Goal: Transaction & Acquisition: Purchase product/service

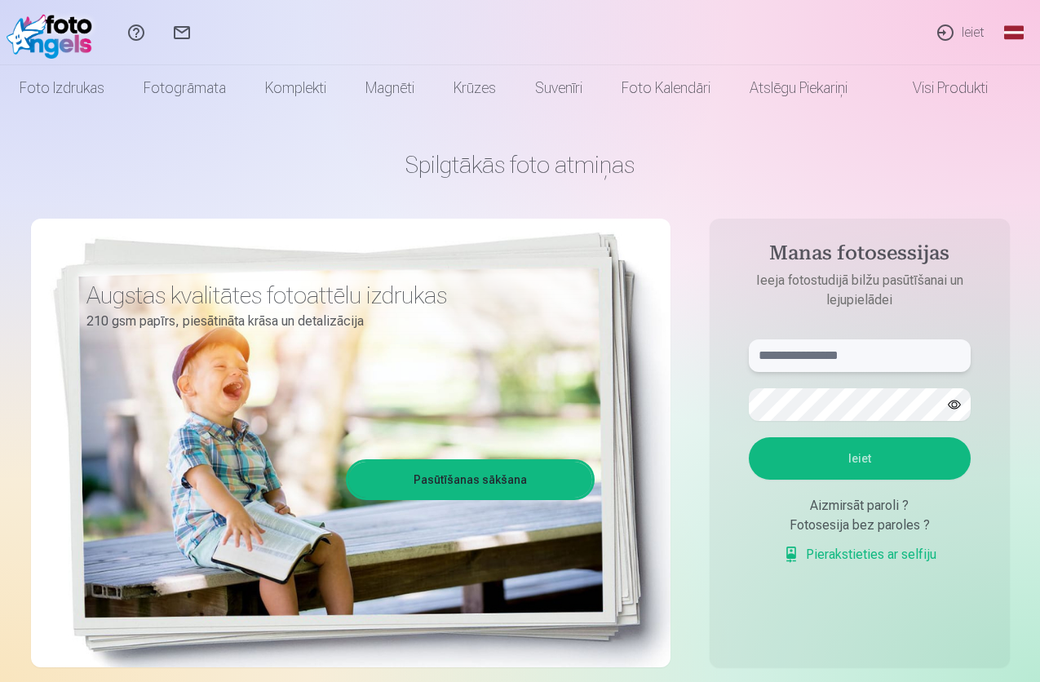
click at [842, 355] on input "text" at bounding box center [860, 355] width 222 height 33
type input "**********"
click at [956, 407] on button "button" at bounding box center [954, 404] width 31 height 31
click at [858, 453] on button "Ieiet" at bounding box center [860, 458] width 222 height 42
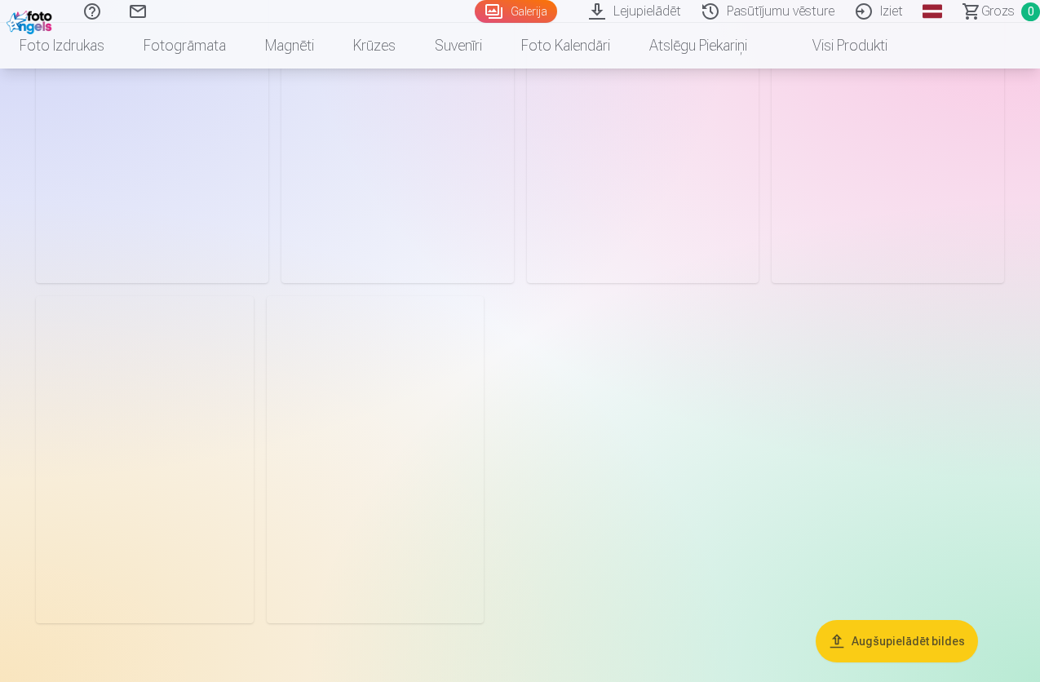
scroll to position [571, 0]
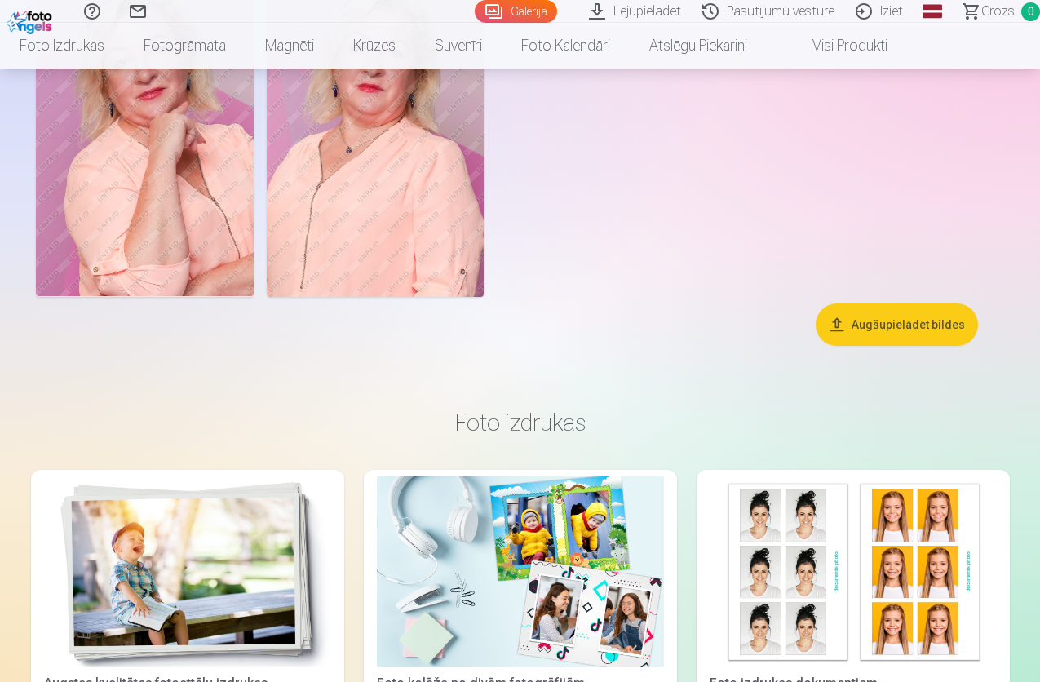
click at [903, 346] on button "Augšupielādēt bildes" at bounding box center [897, 325] width 162 height 42
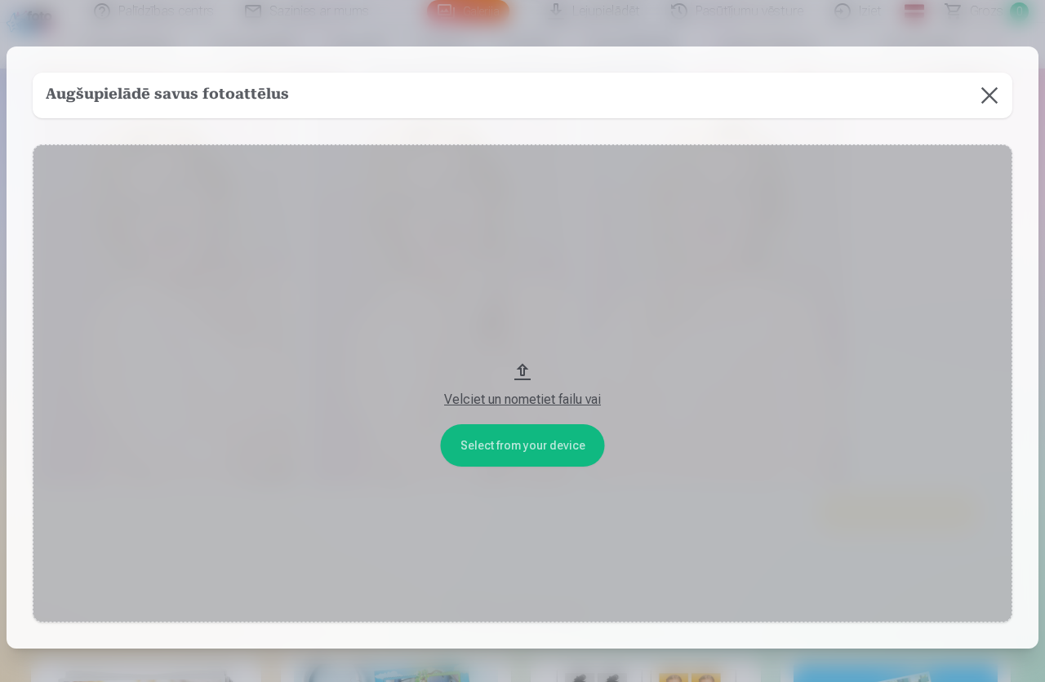
click at [983, 97] on button at bounding box center [989, 96] width 46 height 46
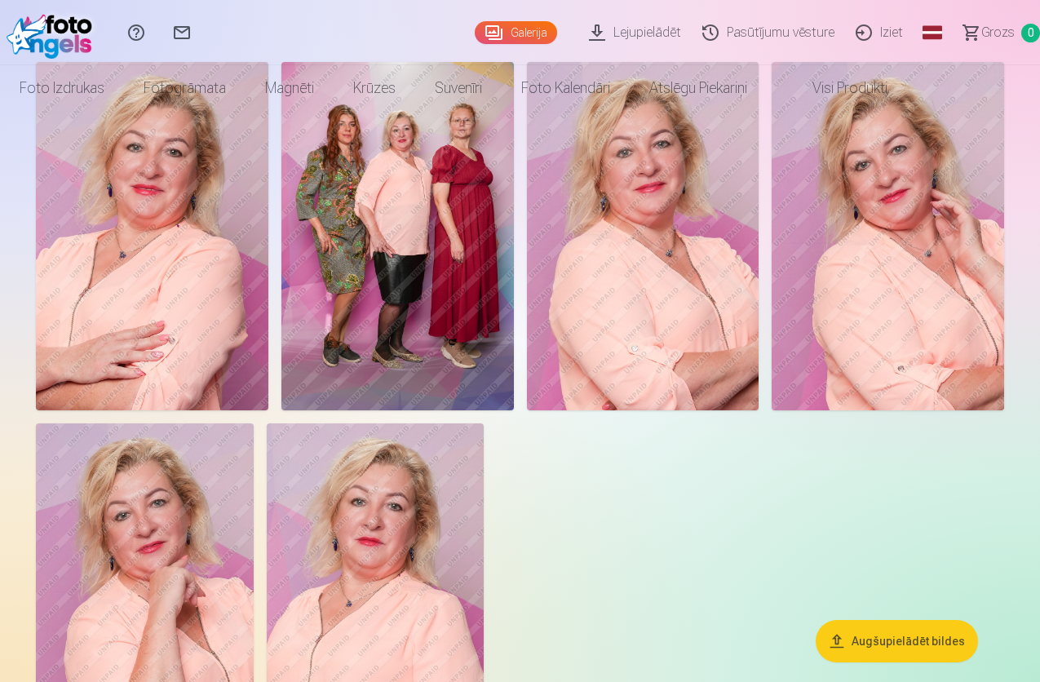
scroll to position [0, 0]
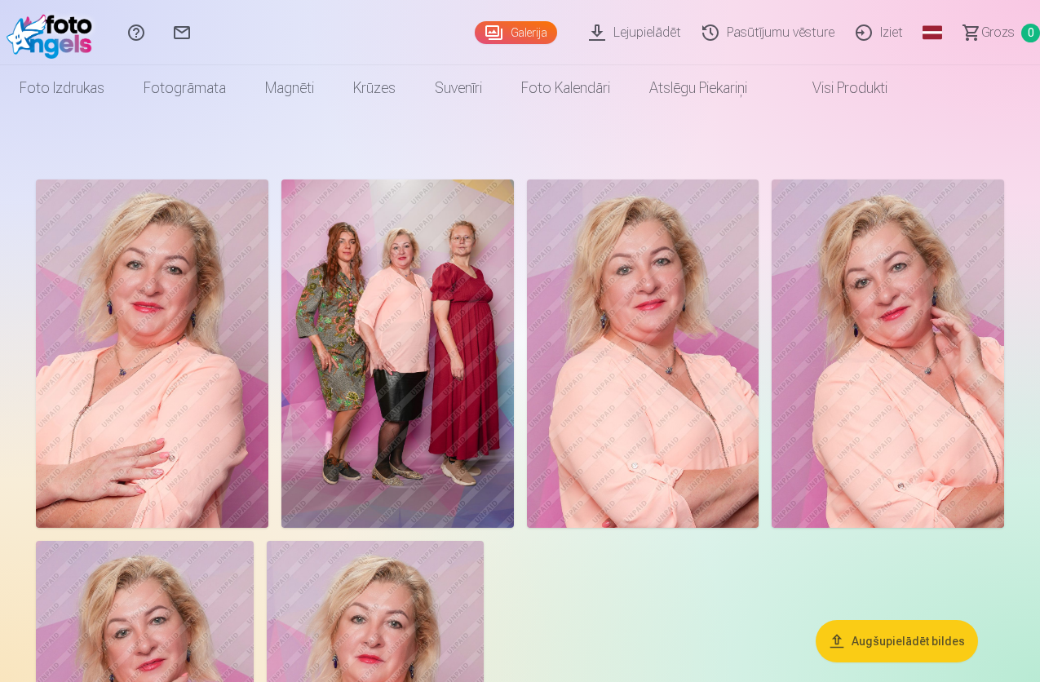
click at [598, 30] on link "Lejupielādēt" at bounding box center [637, 32] width 113 height 65
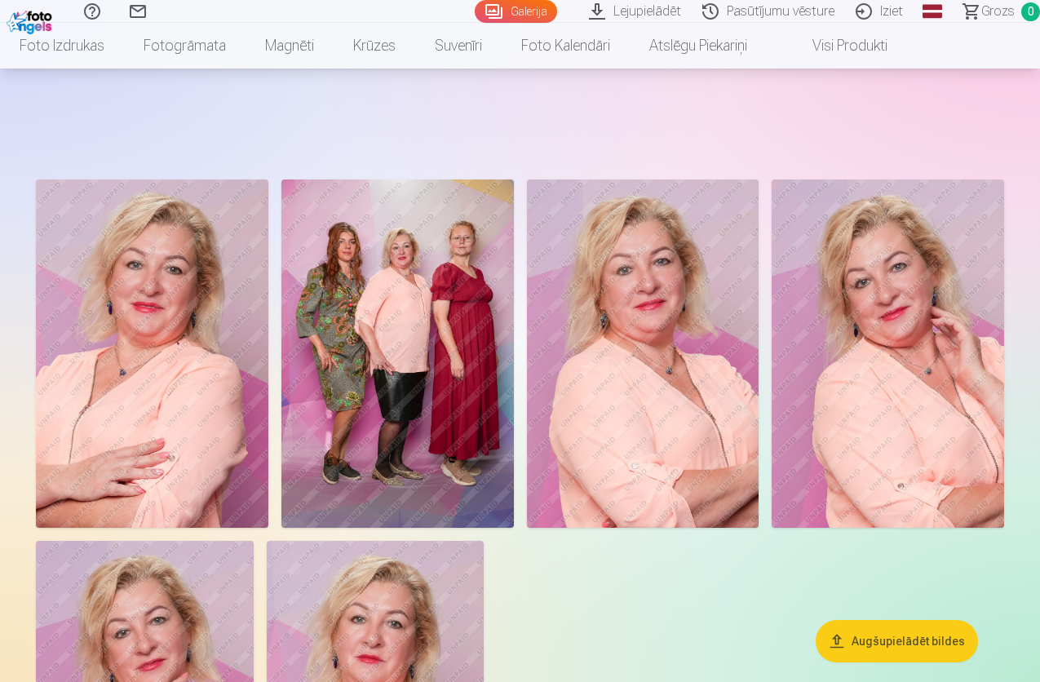
scroll to position [163, 0]
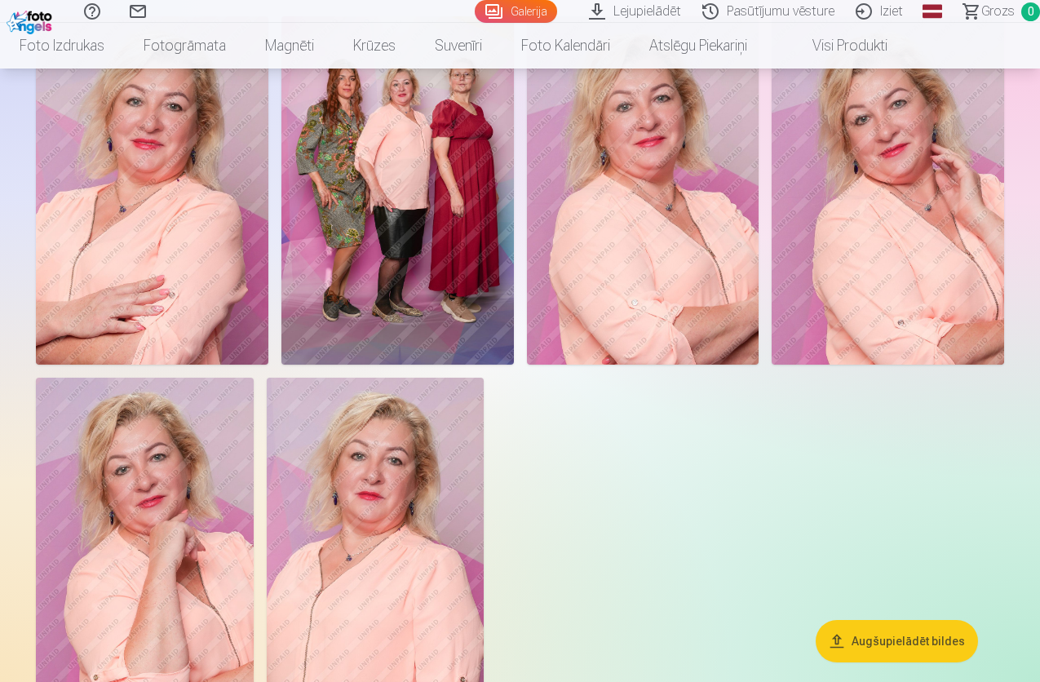
click at [507, 253] on img at bounding box center [398, 190] width 233 height 348
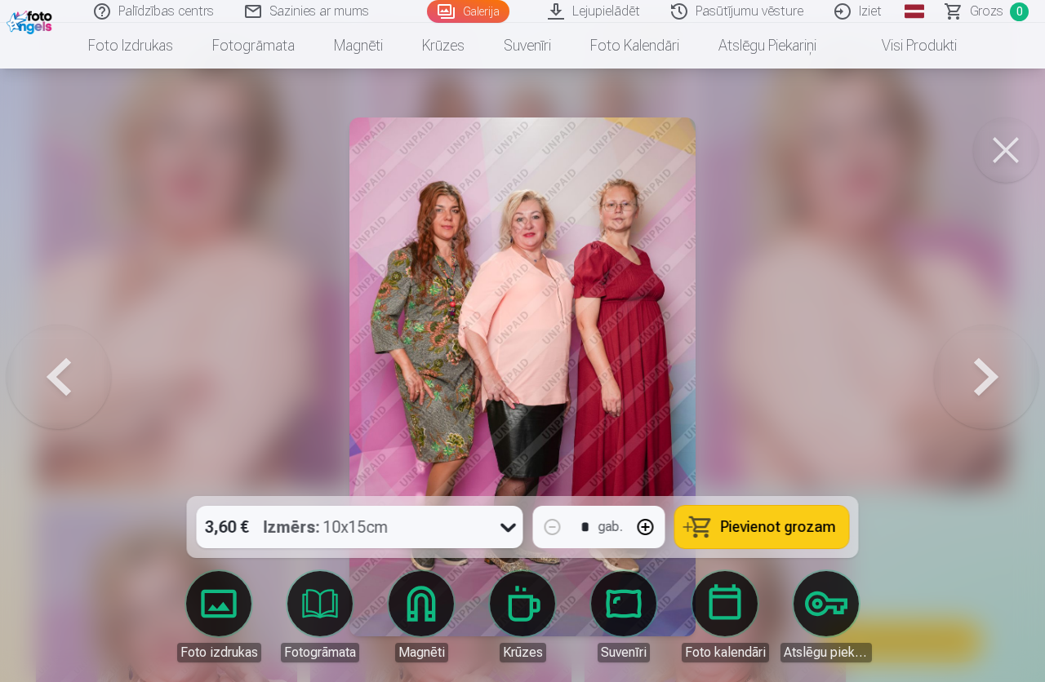
click at [787, 530] on span "Pievienot grozam" at bounding box center [778, 527] width 115 height 15
click at [1009, 145] on button at bounding box center [1005, 150] width 65 height 65
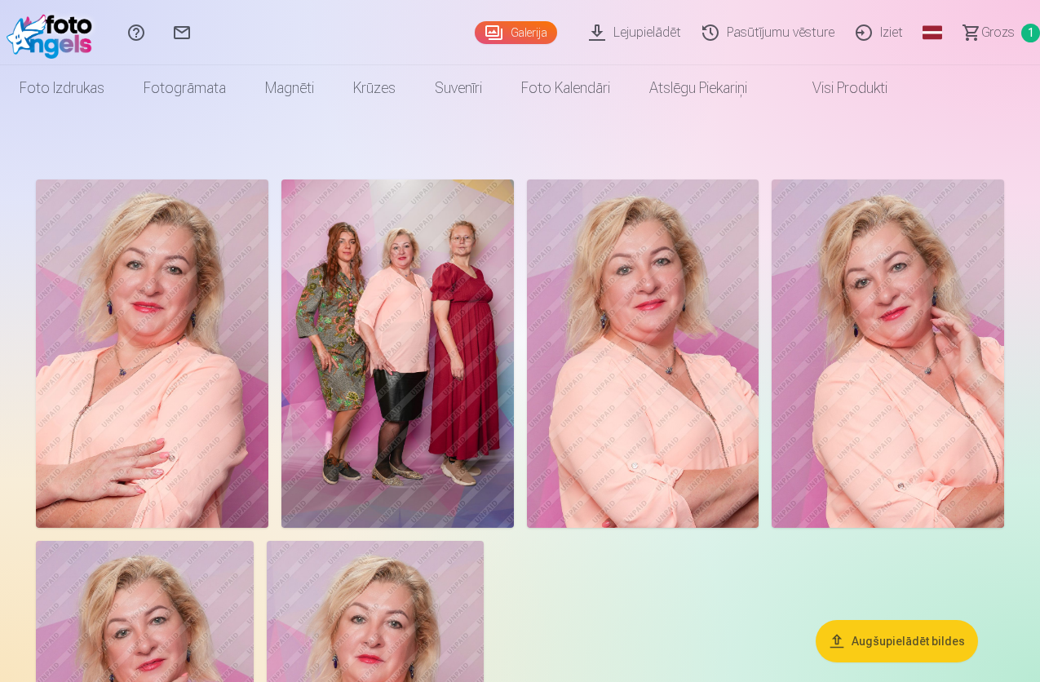
click at [215, 391] on img at bounding box center [152, 354] width 233 height 348
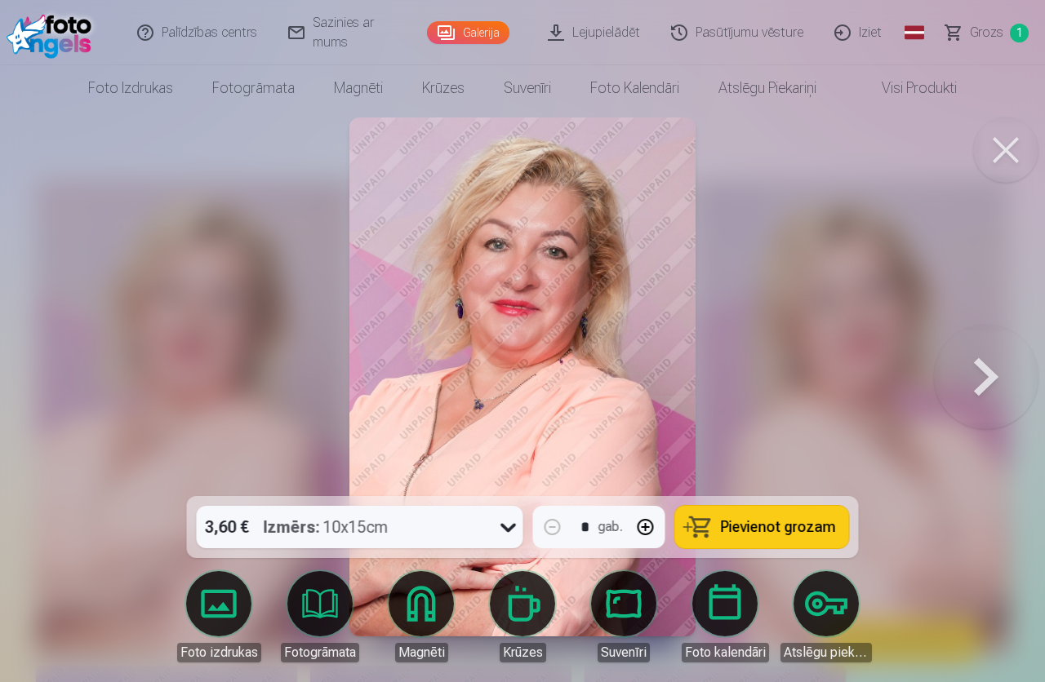
click at [758, 527] on span "Pievienot grozam" at bounding box center [778, 527] width 115 height 15
click at [1001, 148] on button at bounding box center [1005, 150] width 65 height 65
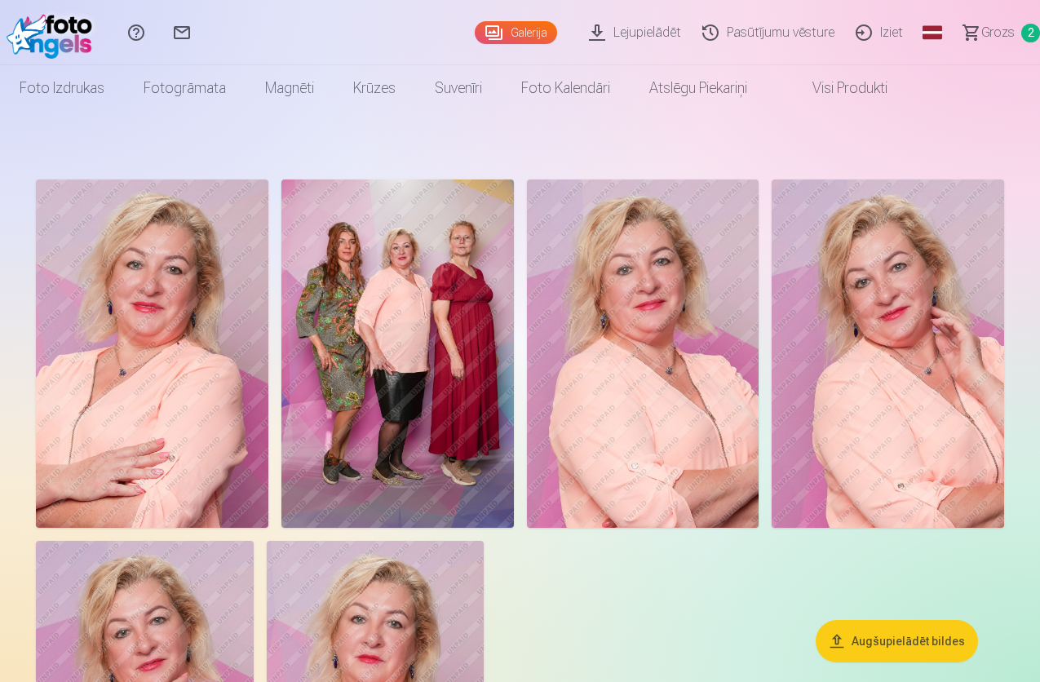
click at [760, 422] on img at bounding box center [643, 354] width 233 height 348
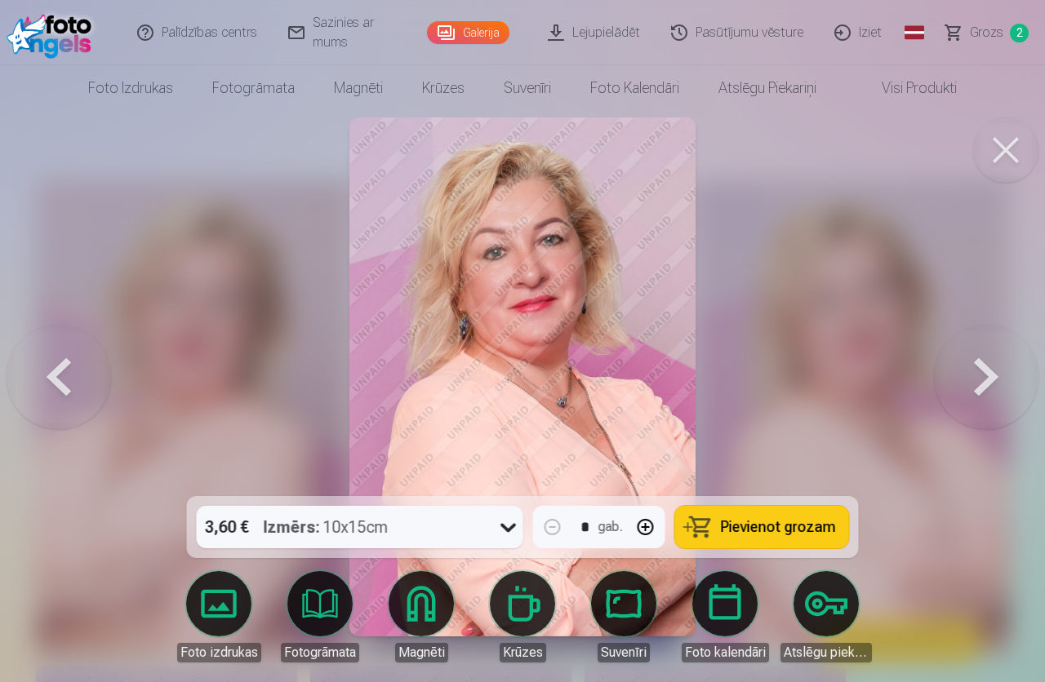
click at [779, 526] on span "Pievienot grozam" at bounding box center [778, 527] width 115 height 15
click at [1009, 149] on button at bounding box center [1005, 150] width 65 height 65
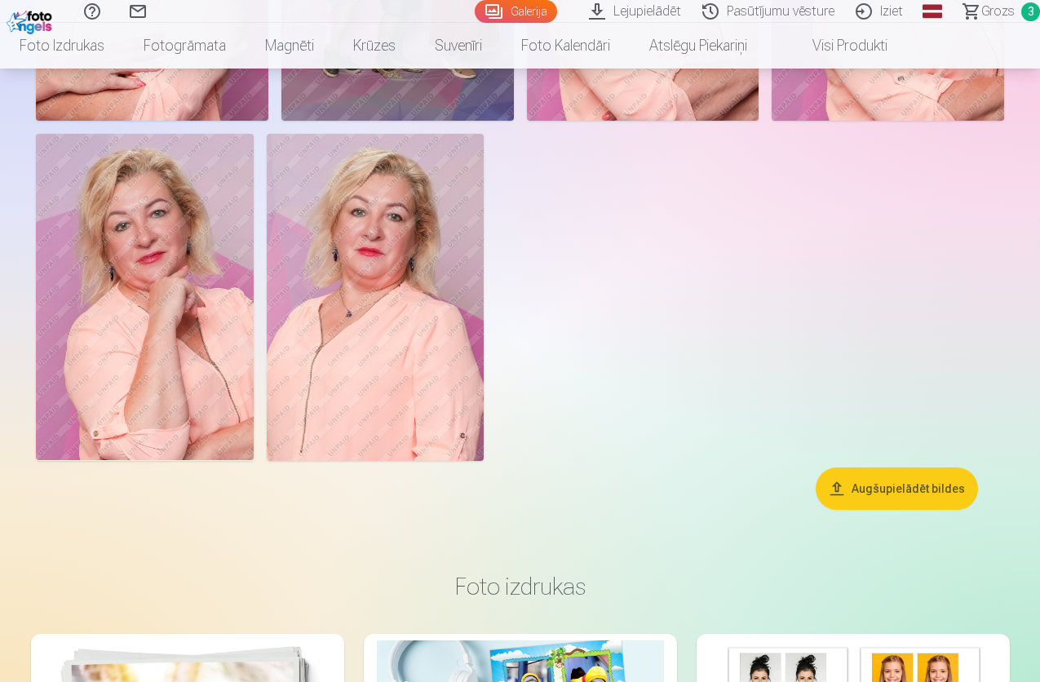
scroll to position [245, 0]
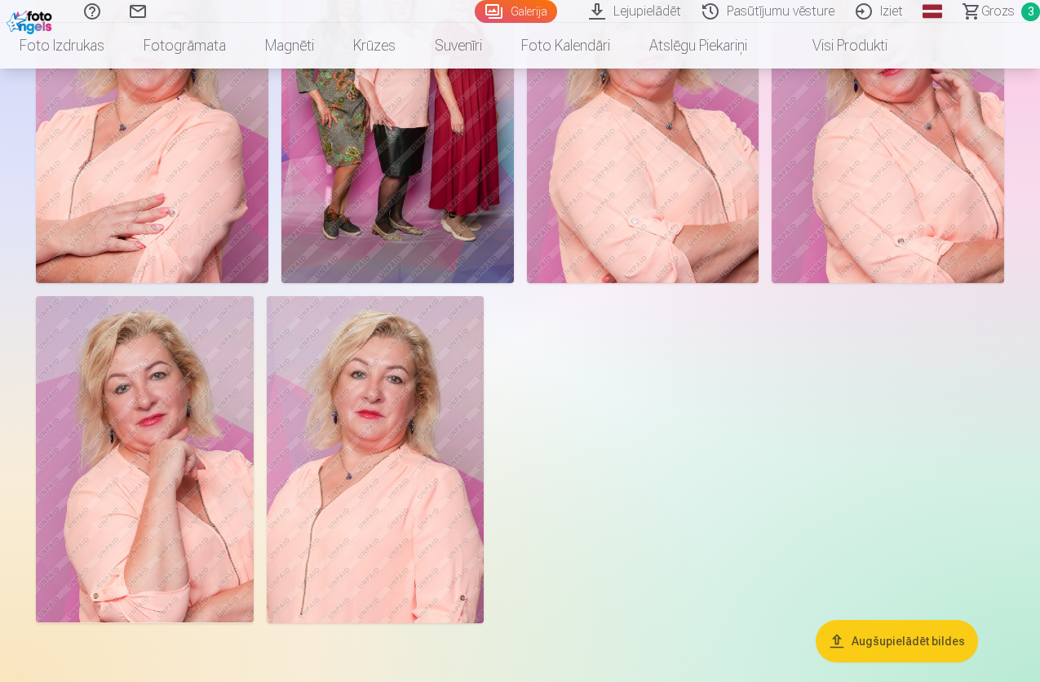
click at [772, 283] on img at bounding box center [888, 109] width 233 height 348
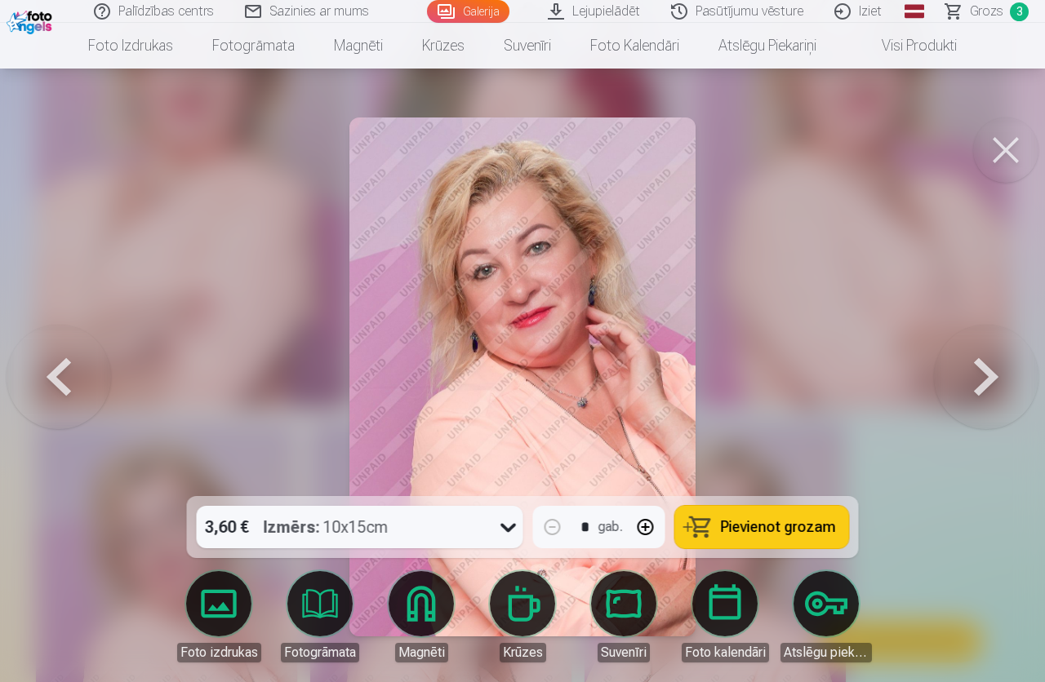
click at [768, 527] on span "Pievienot grozam" at bounding box center [778, 527] width 115 height 15
click at [1004, 151] on button at bounding box center [1005, 150] width 65 height 65
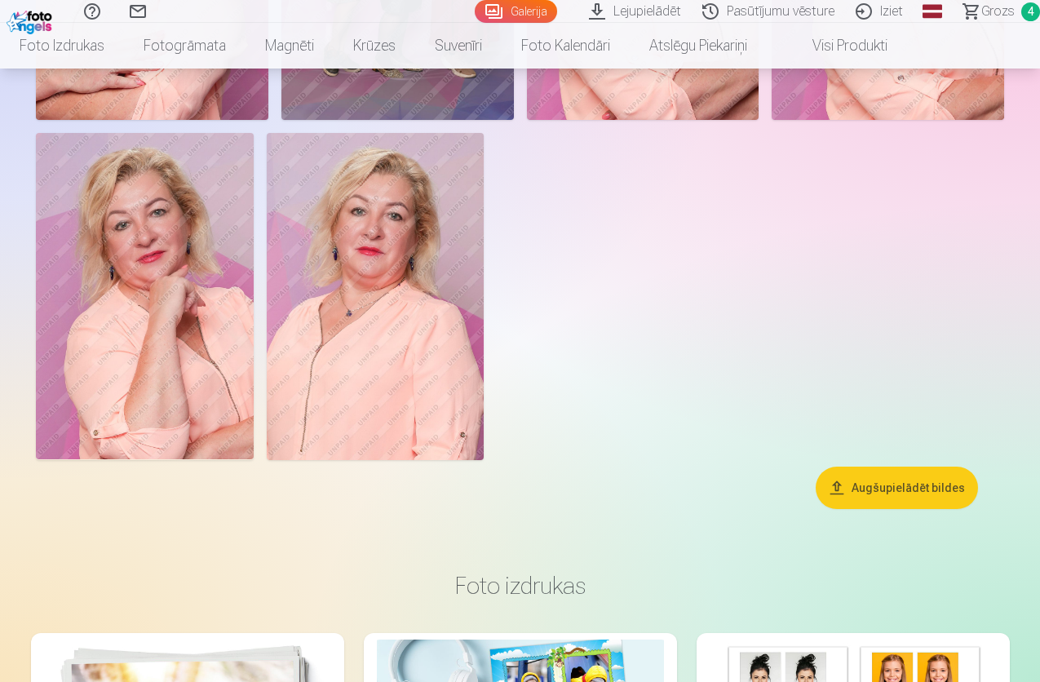
scroll to position [326, 0]
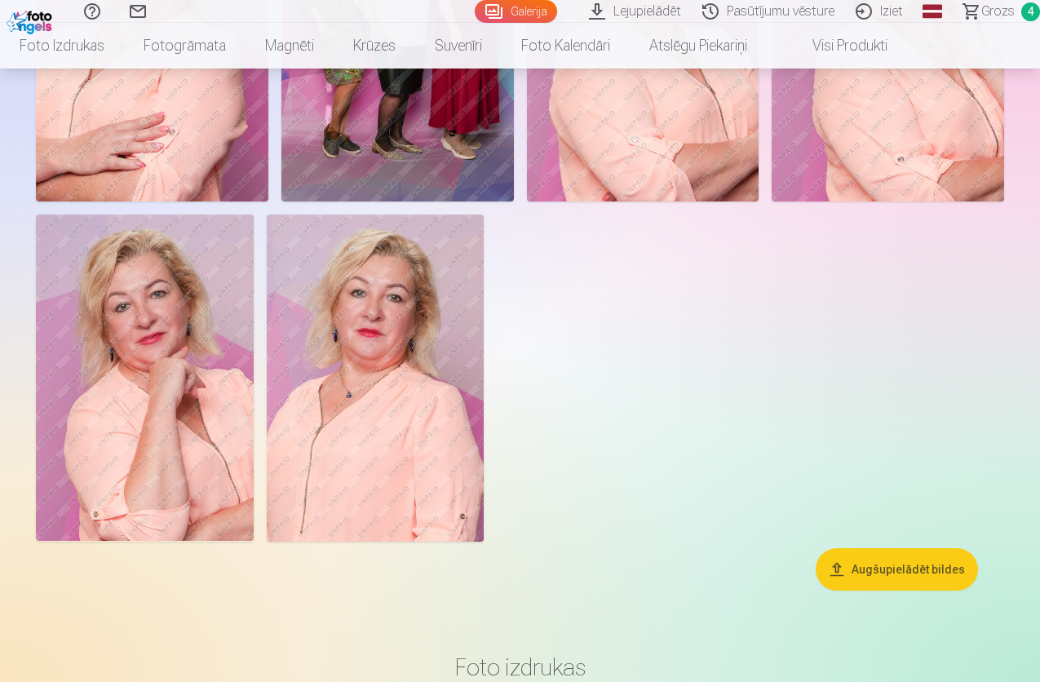
click at [772, 202] on img at bounding box center [888, 27] width 233 height 348
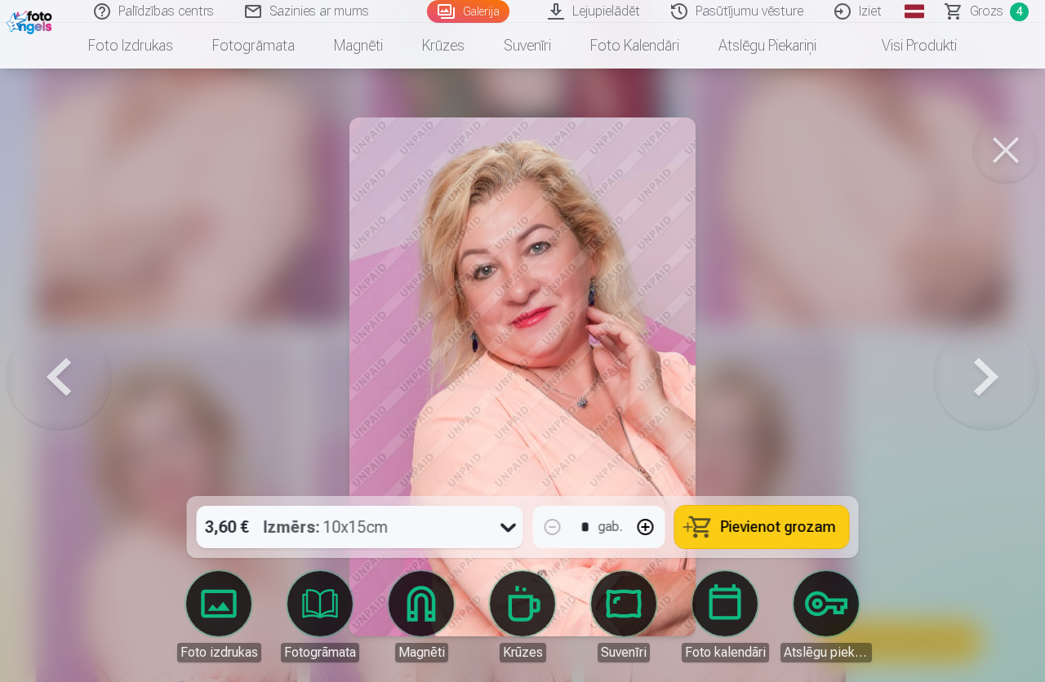
click at [794, 524] on span "Pievienot grozam" at bounding box center [778, 527] width 115 height 15
click at [1010, 149] on button at bounding box center [1005, 150] width 65 height 65
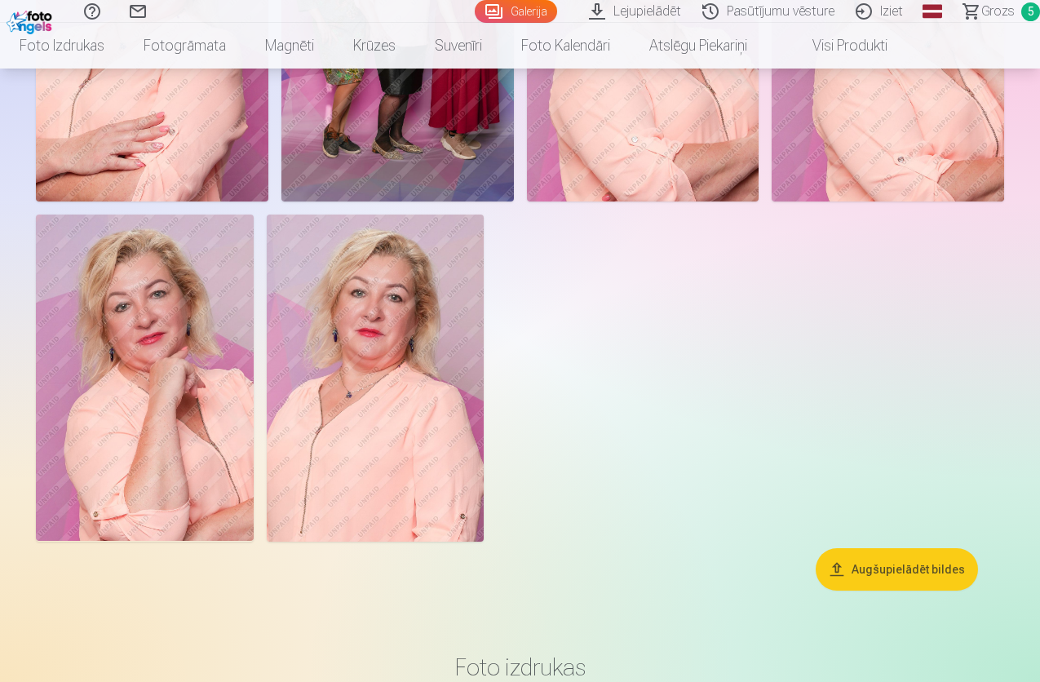
click at [254, 535] on img at bounding box center [145, 378] width 218 height 326
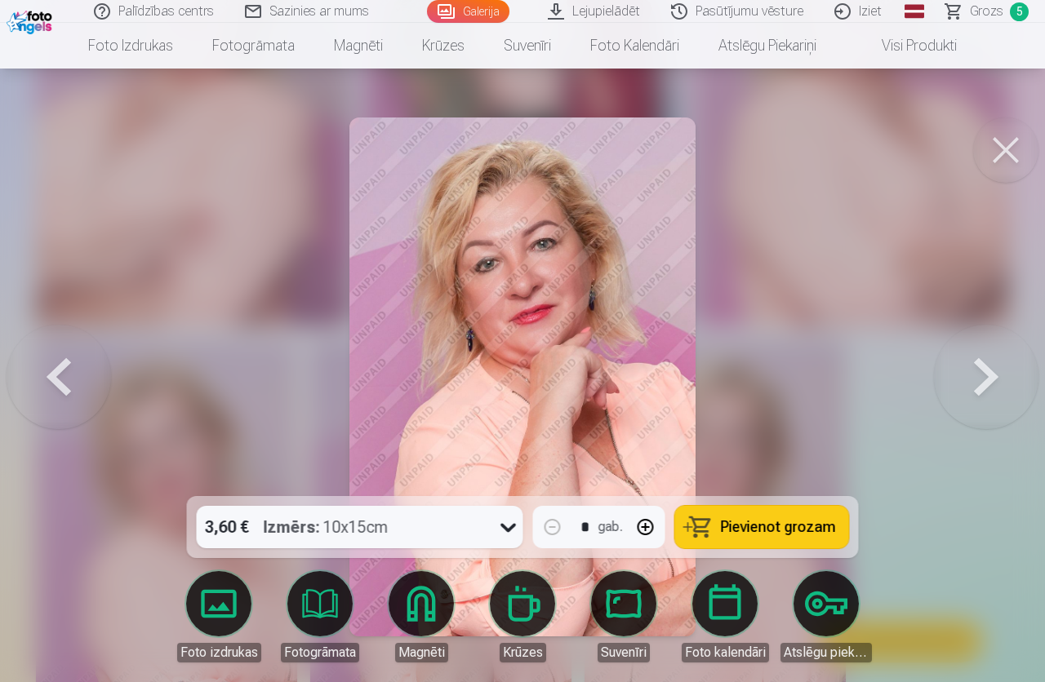
click at [777, 524] on span "Pievienot grozam" at bounding box center [778, 527] width 115 height 15
click at [1007, 148] on button at bounding box center [1005, 150] width 65 height 65
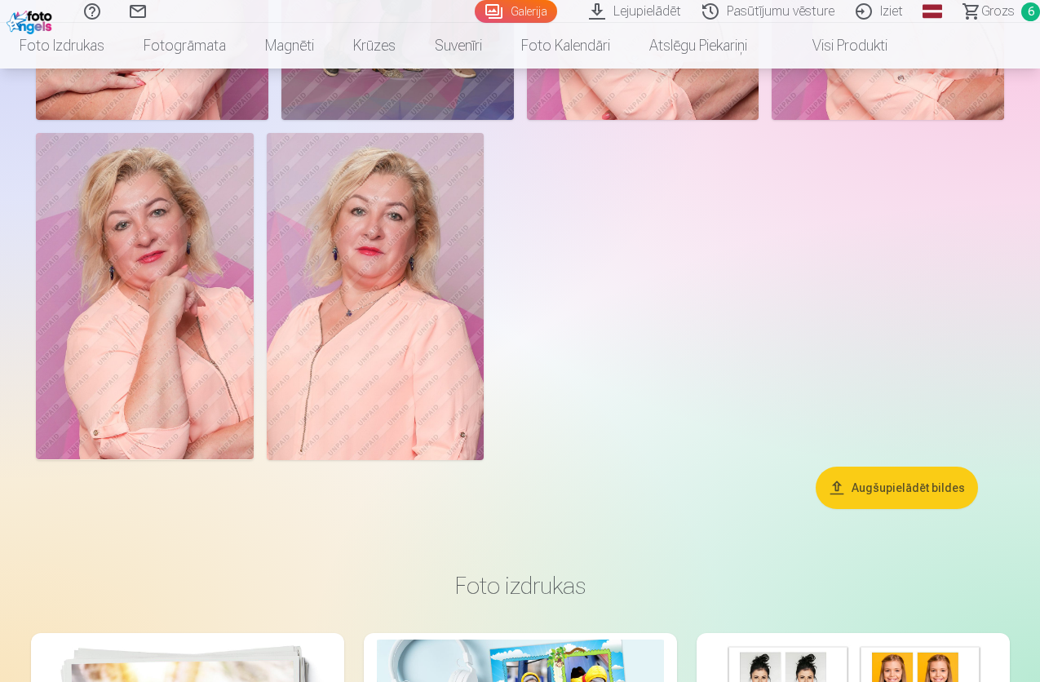
scroll to position [490, 0]
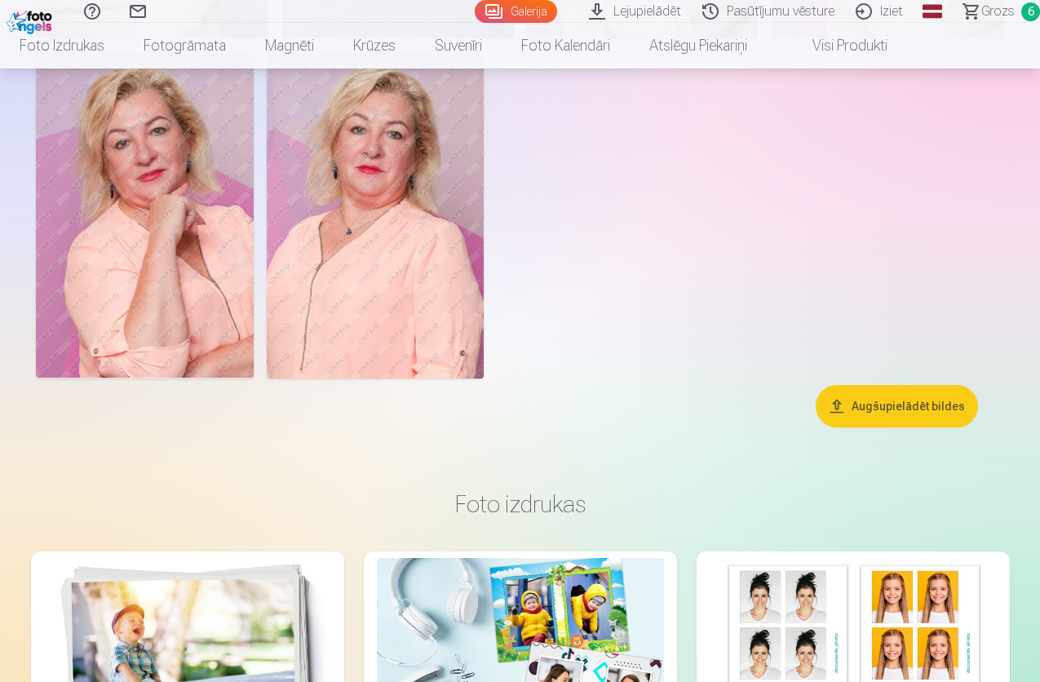
click at [485, 352] on img at bounding box center [376, 214] width 218 height 326
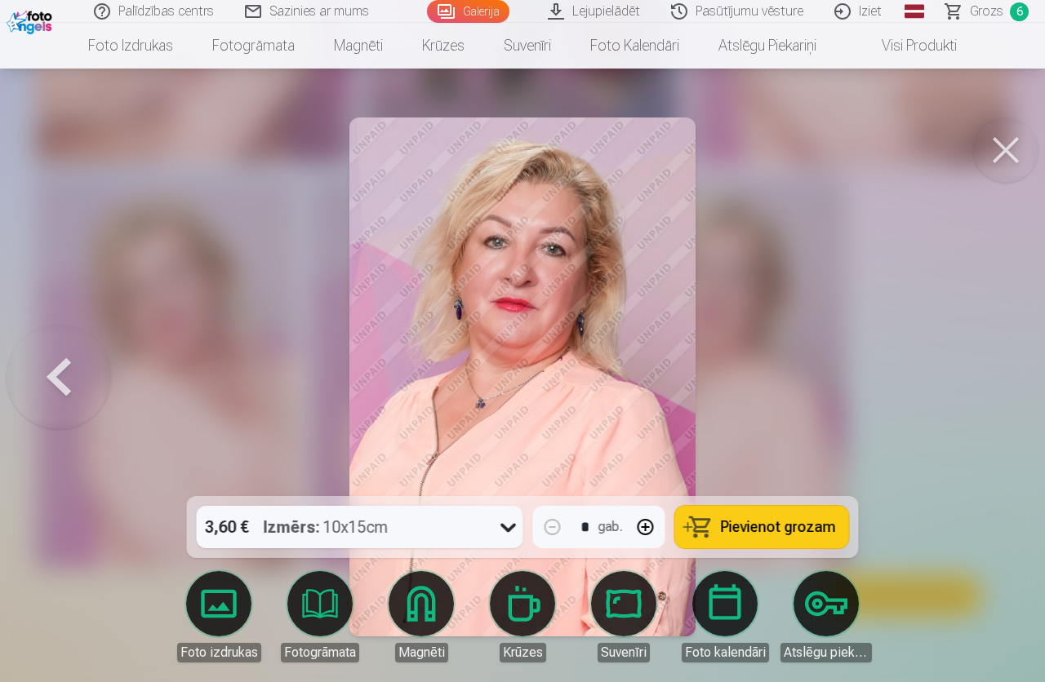
click at [790, 530] on span "Pievienot grozam" at bounding box center [778, 527] width 115 height 15
click at [1006, 146] on button at bounding box center [1005, 150] width 65 height 65
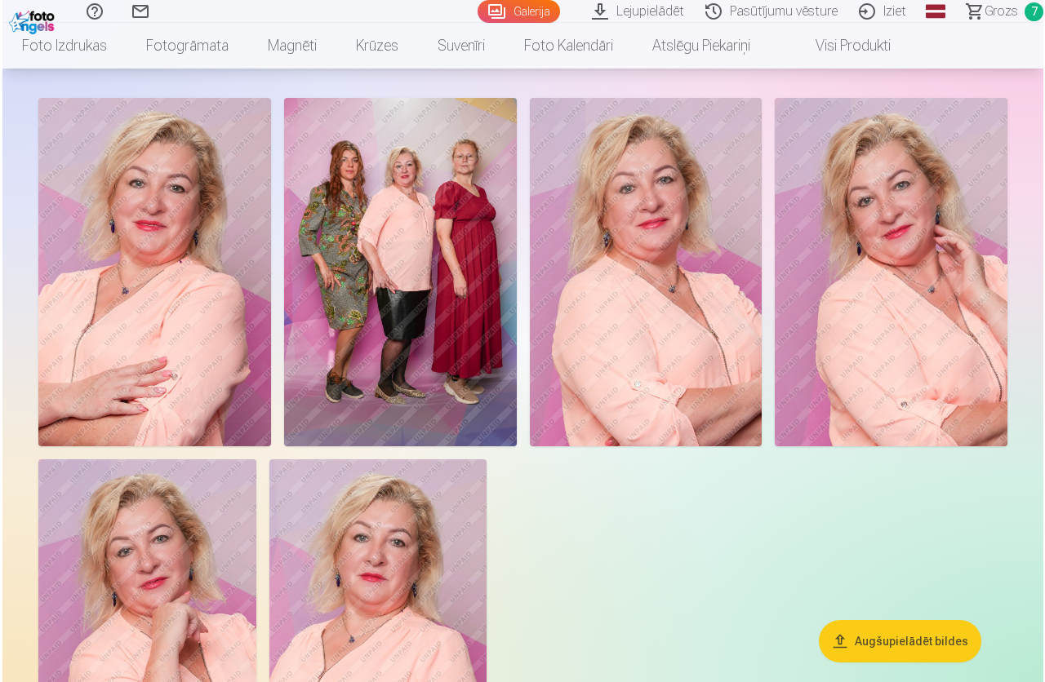
scroll to position [408, 0]
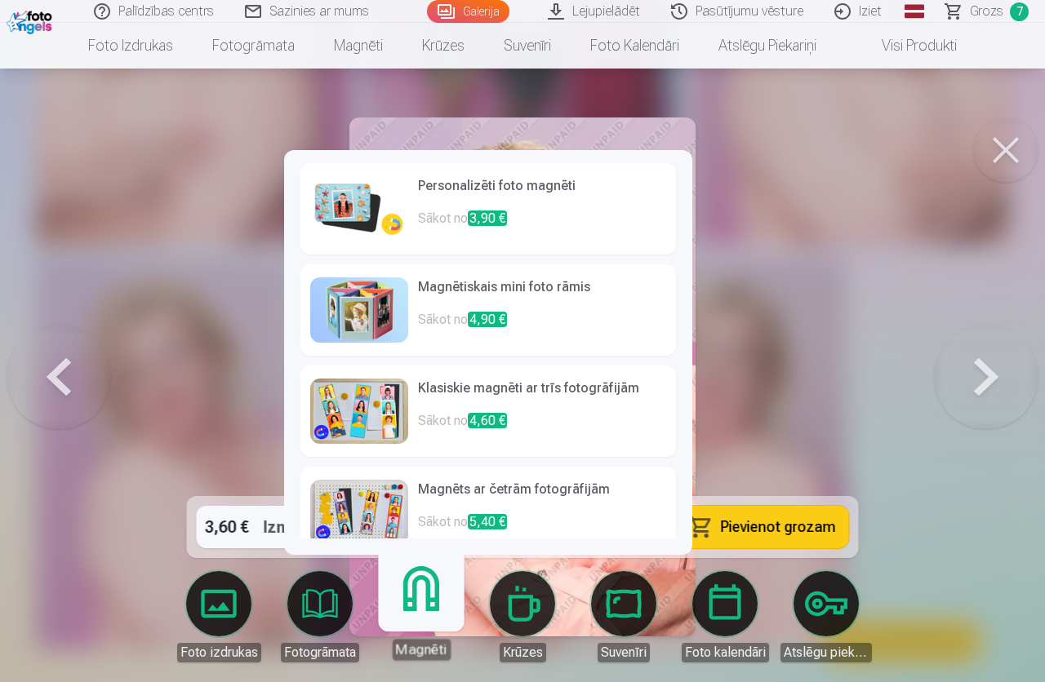
click at [418, 606] on link "Magnēti" at bounding box center [420, 610] width 100 height 100
click at [486, 219] on span "3,90 €" at bounding box center [487, 219] width 39 height 16
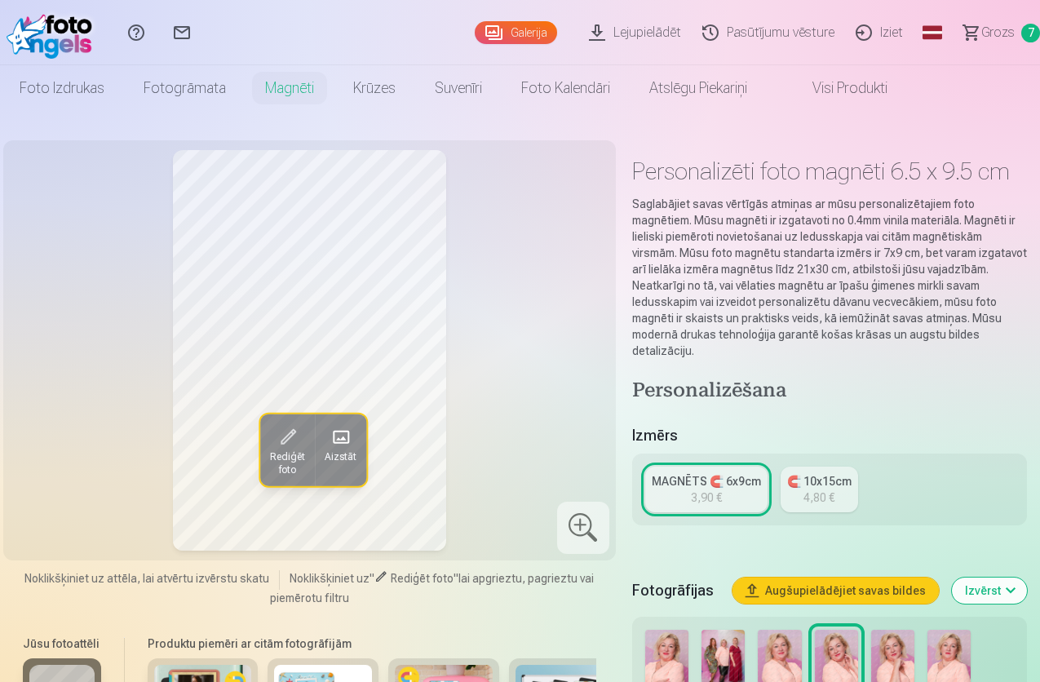
click at [708, 473] on div "MAGNĒTS 🧲 6x9cm" at bounding box center [706, 481] width 109 height 16
click at [1022, 33] on span "7" at bounding box center [1031, 33] width 19 height 19
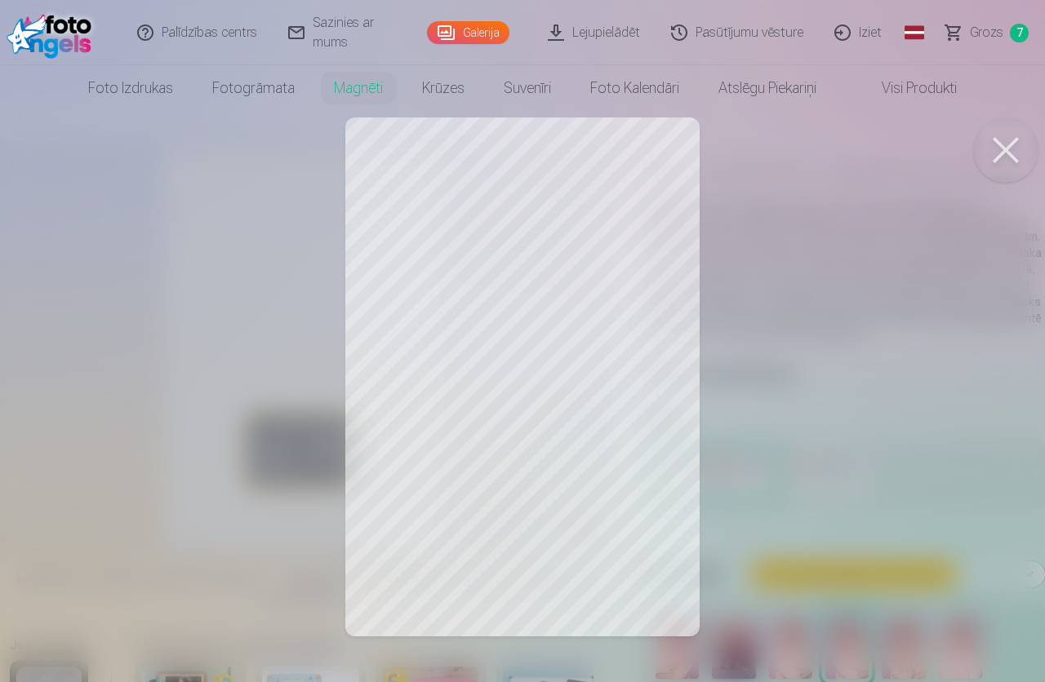
click at [536, 398] on div at bounding box center [522, 341] width 1045 height 682
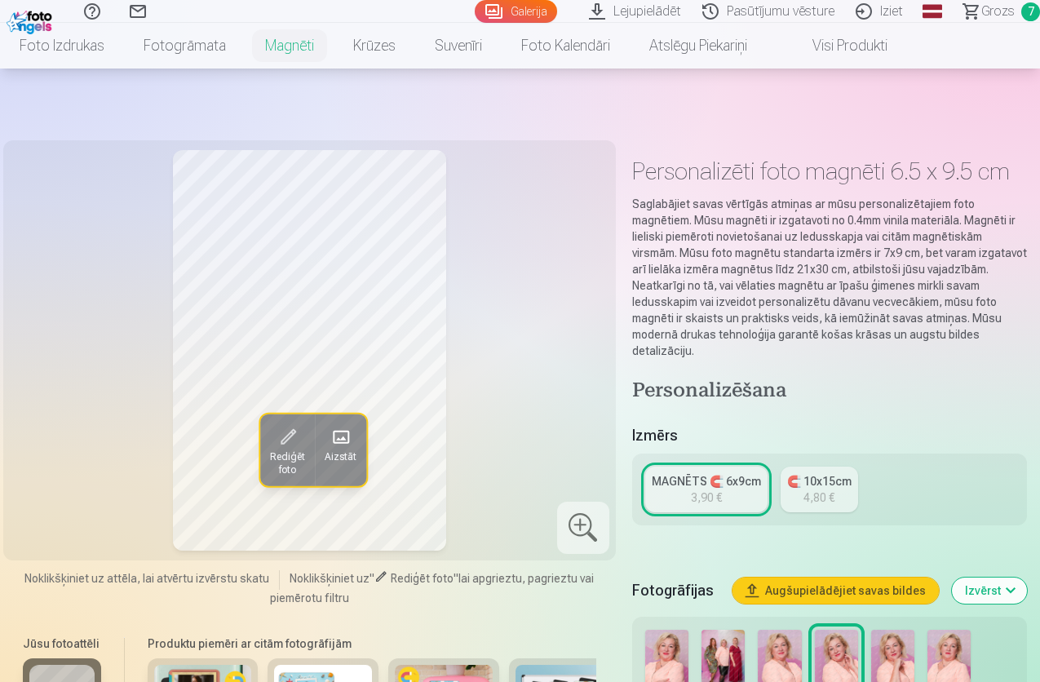
scroll to position [163, 0]
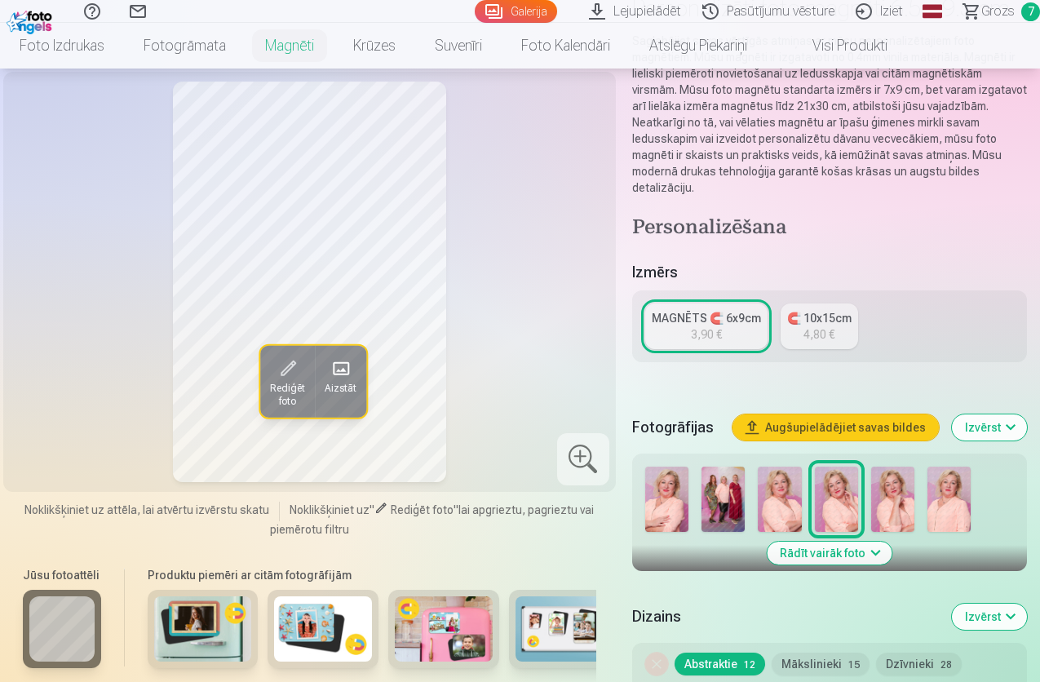
click at [275, 408] on span "Rediģēt foto" at bounding box center [287, 395] width 35 height 26
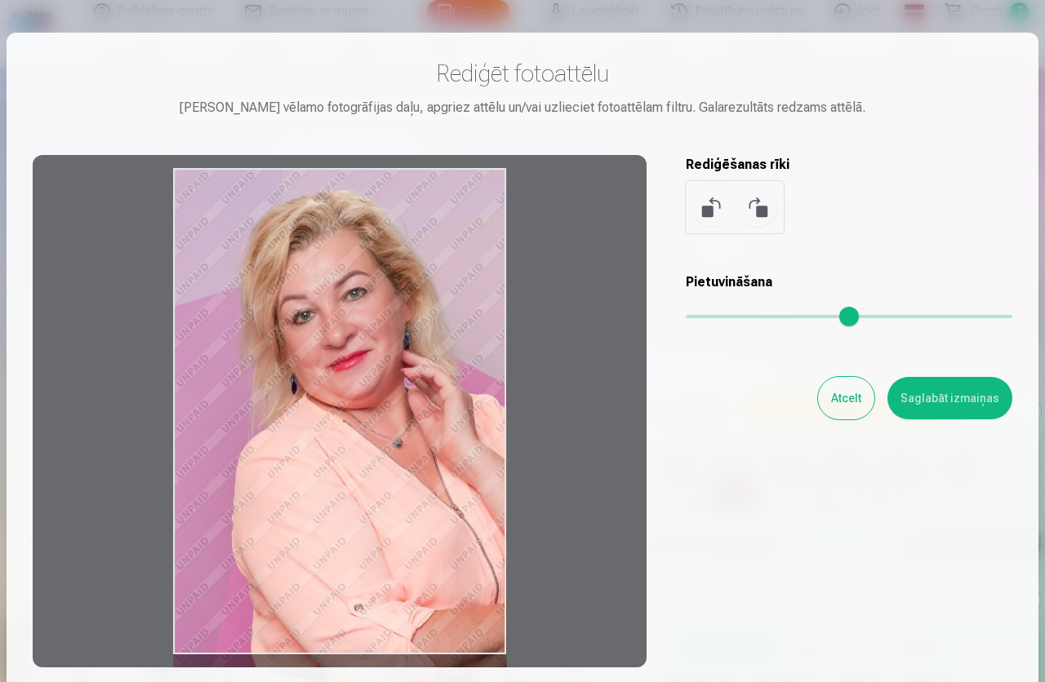
drag, startPoint x: 500, startPoint y: 173, endPoint x: 496, endPoint y: 188, distance: 15.2
click at [496, 188] on div at bounding box center [340, 411] width 614 height 512
drag, startPoint x: 198, startPoint y: 171, endPoint x: 198, endPoint y: 189, distance: 17.1
click at [198, 189] on div at bounding box center [340, 411] width 614 height 512
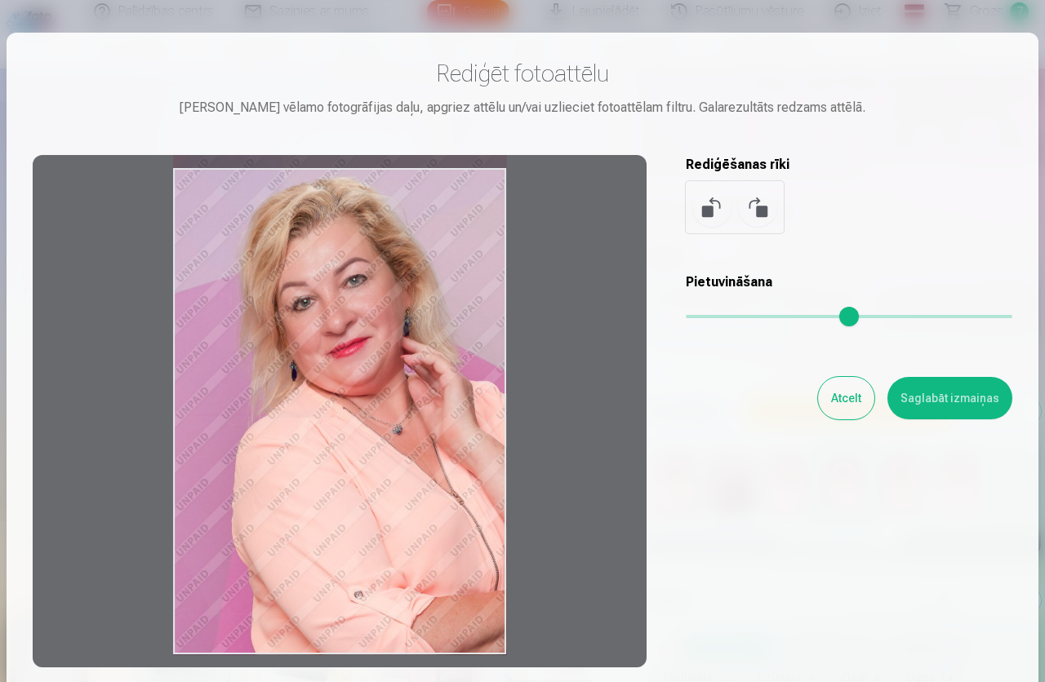
drag, startPoint x: 462, startPoint y: 658, endPoint x: 465, endPoint y: 632, distance: 25.5
click at [465, 632] on div at bounding box center [340, 411] width 614 height 512
drag, startPoint x: 171, startPoint y: 657, endPoint x: 186, endPoint y: 644, distance: 20.3
click at [186, 644] on div at bounding box center [340, 411] width 614 height 512
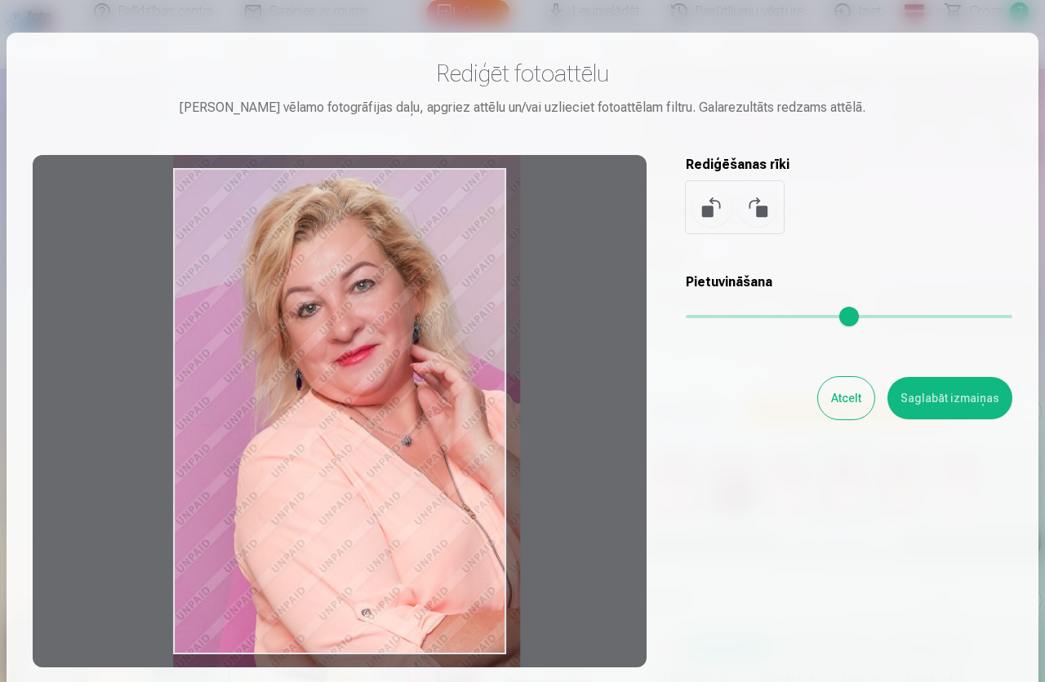
type input "*"
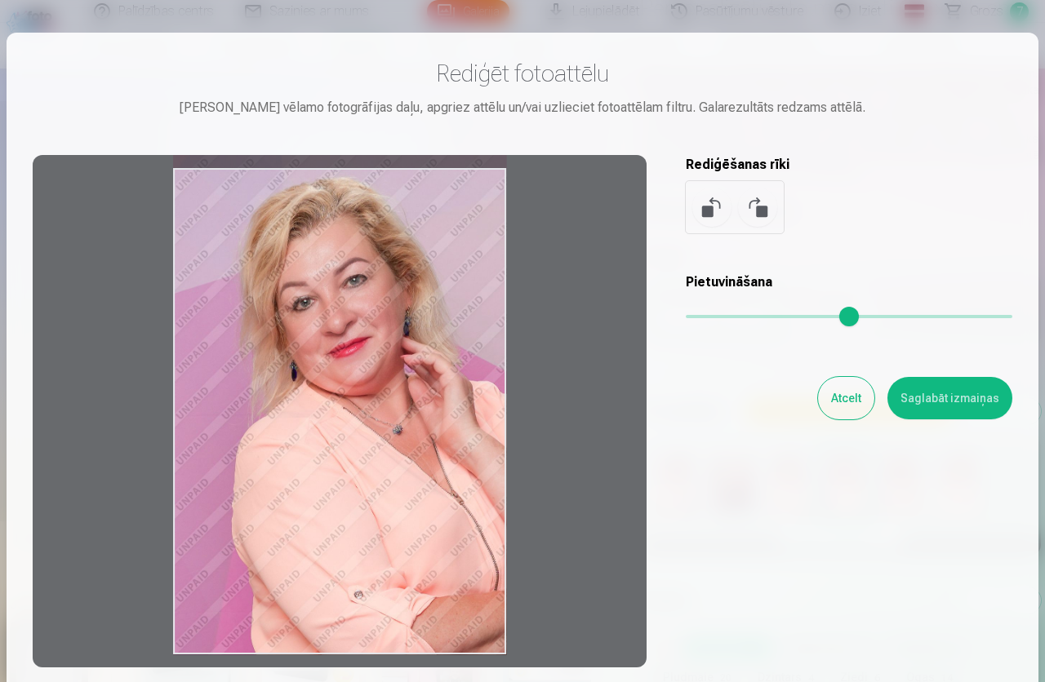
drag, startPoint x: 690, startPoint y: 310, endPoint x: 677, endPoint y: 316, distance: 13.5
click at [685, 316] on input "range" at bounding box center [848, 316] width 326 height 3
click at [846, 395] on button "Atcelt" at bounding box center [846, 398] width 56 height 42
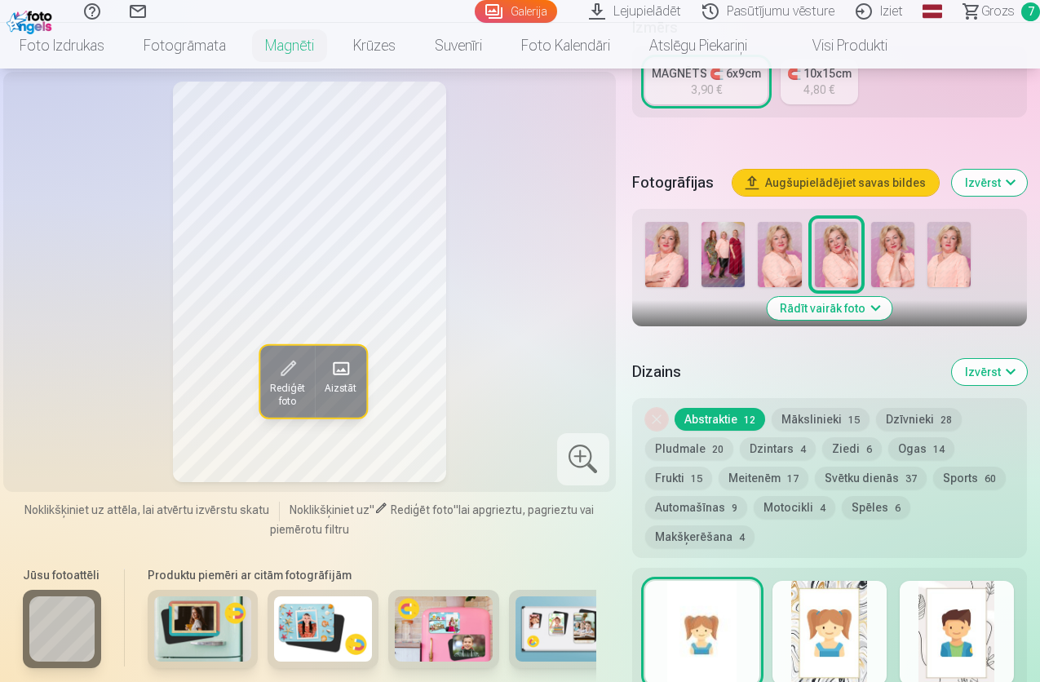
scroll to position [326, 0]
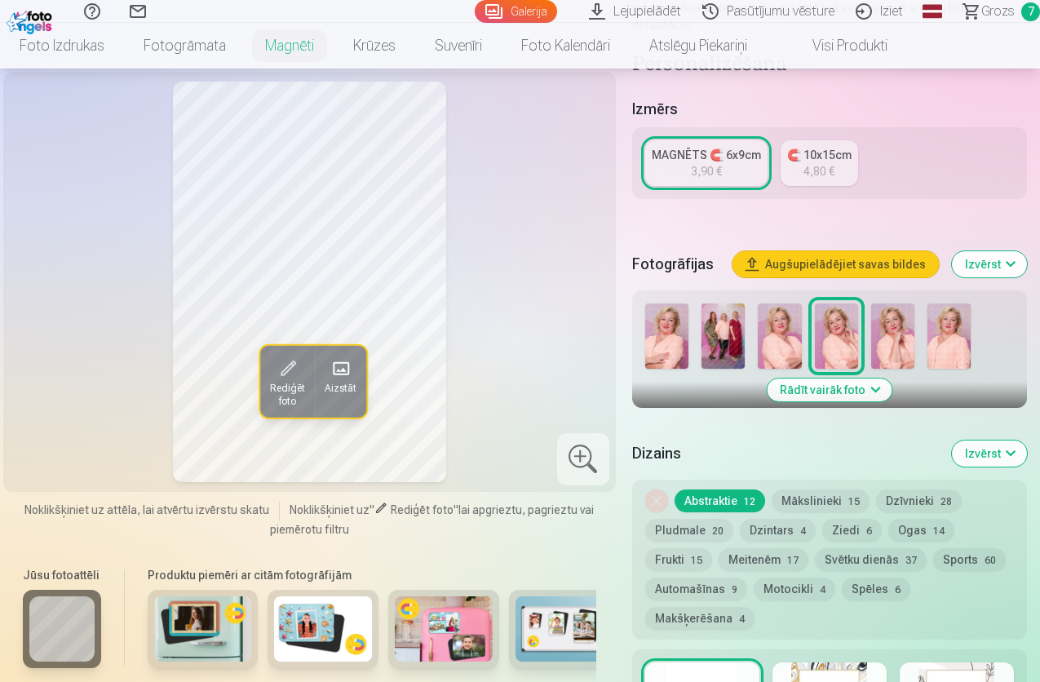
click at [332, 382] on span at bounding box center [341, 369] width 26 height 26
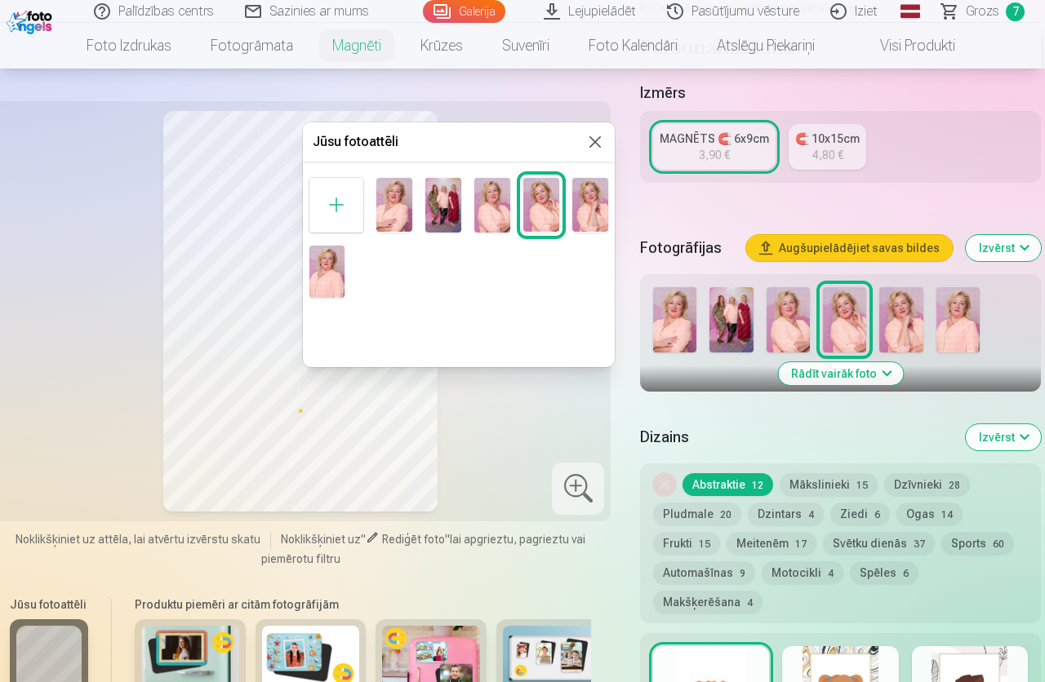
click at [596, 137] on button at bounding box center [595, 142] width 20 height 20
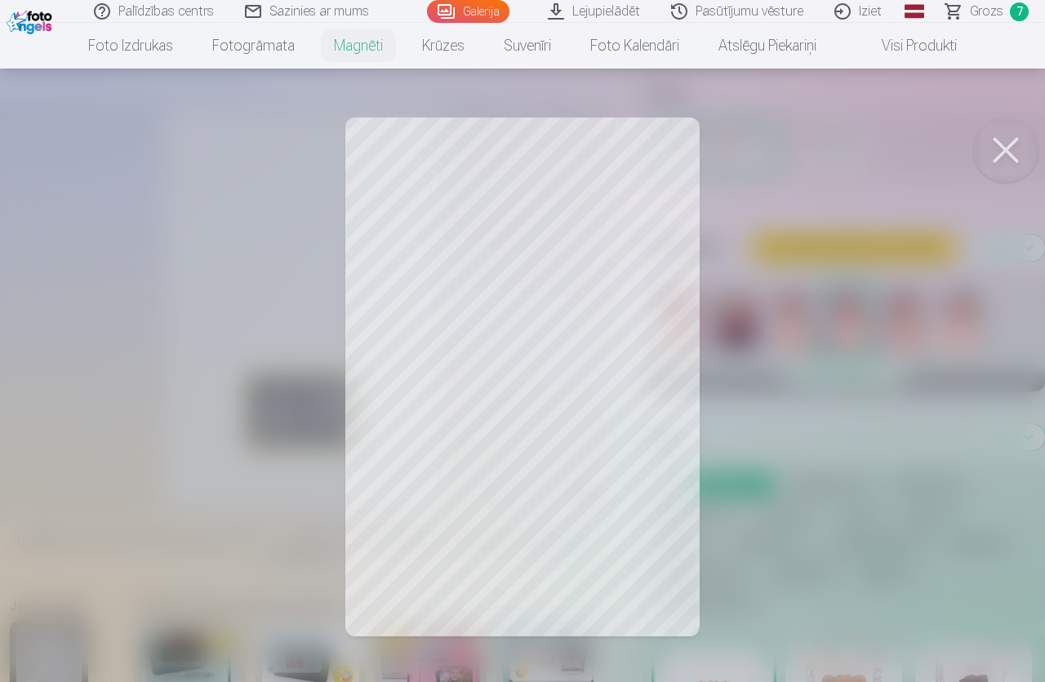
drag, startPoint x: 520, startPoint y: 378, endPoint x: 492, endPoint y: 378, distance: 27.7
click at [492, 378] on div at bounding box center [522, 341] width 1045 height 682
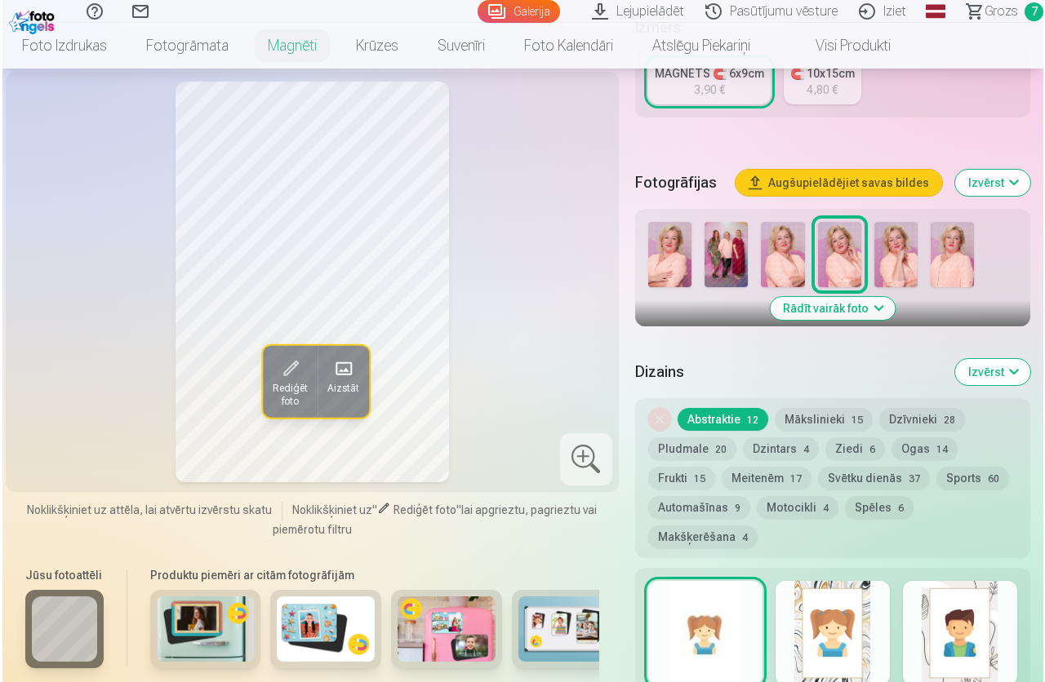
scroll to position [653, 0]
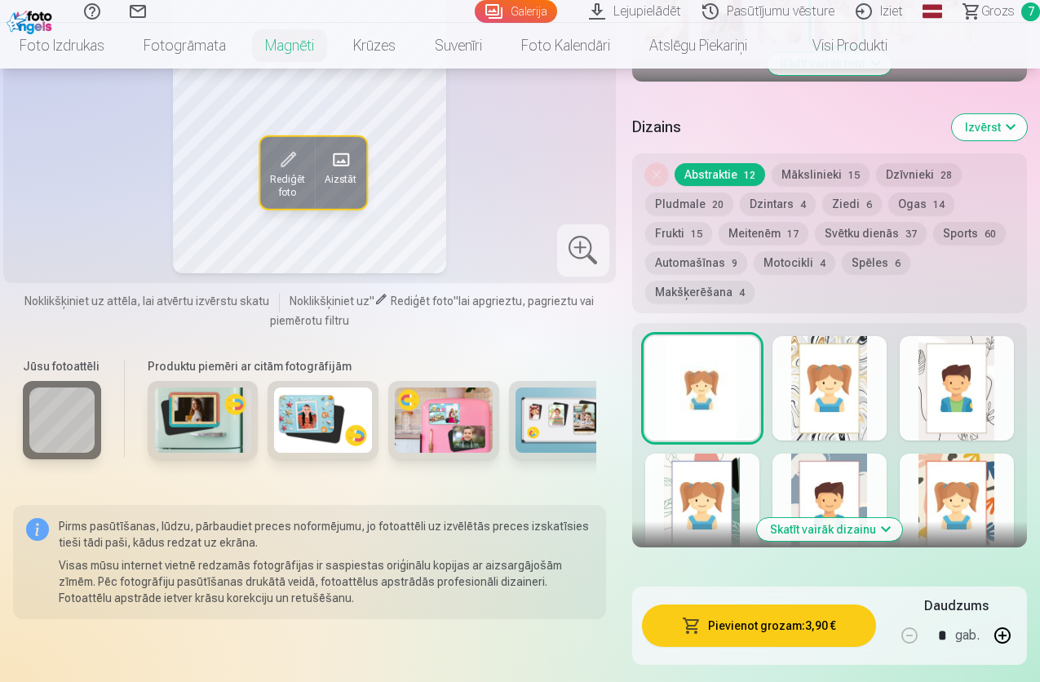
click at [764, 608] on button "Pievienot grozam : 3,90 €" at bounding box center [759, 626] width 234 height 42
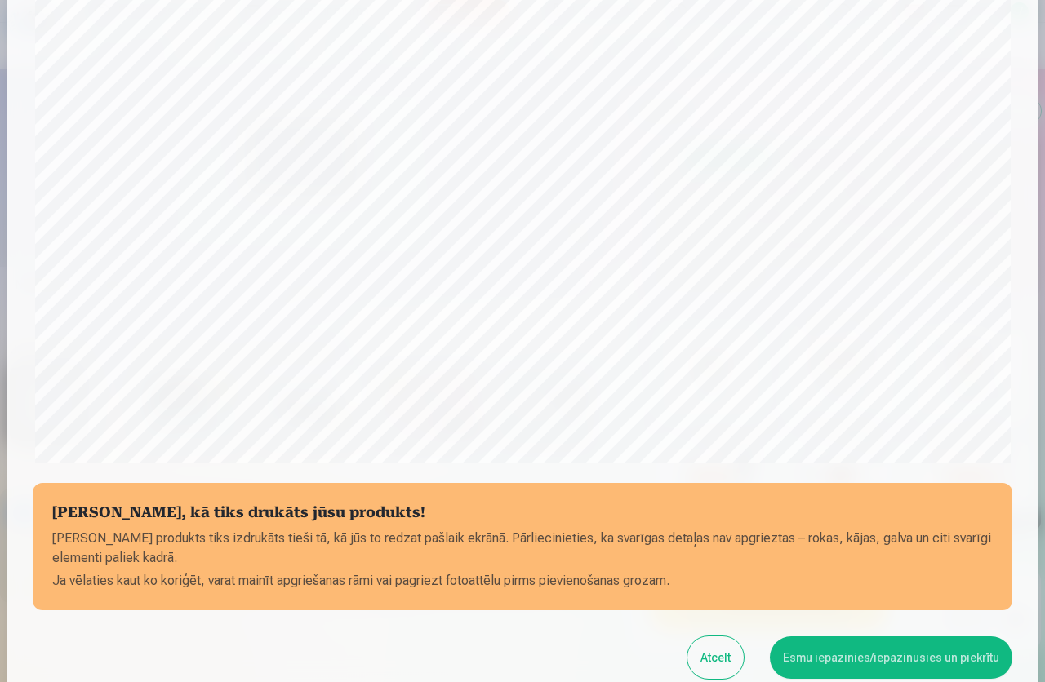
scroll to position [480, 0]
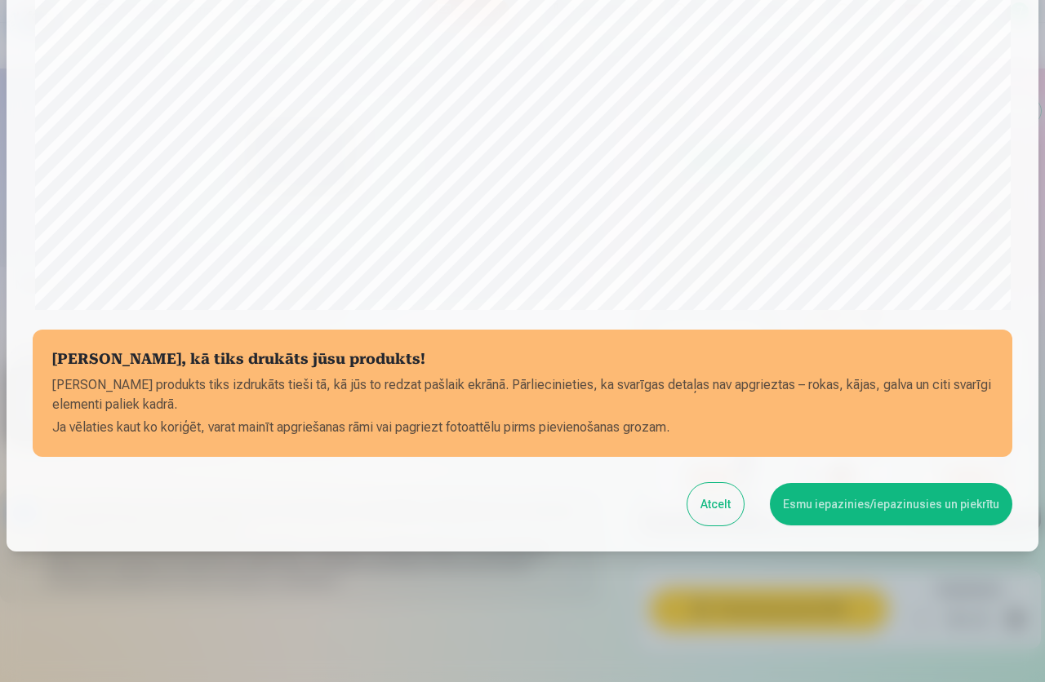
click at [871, 507] on button "Esmu iepazinies/iepazinusies un piekrītu" at bounding box center [891, 504] width 242 height 42
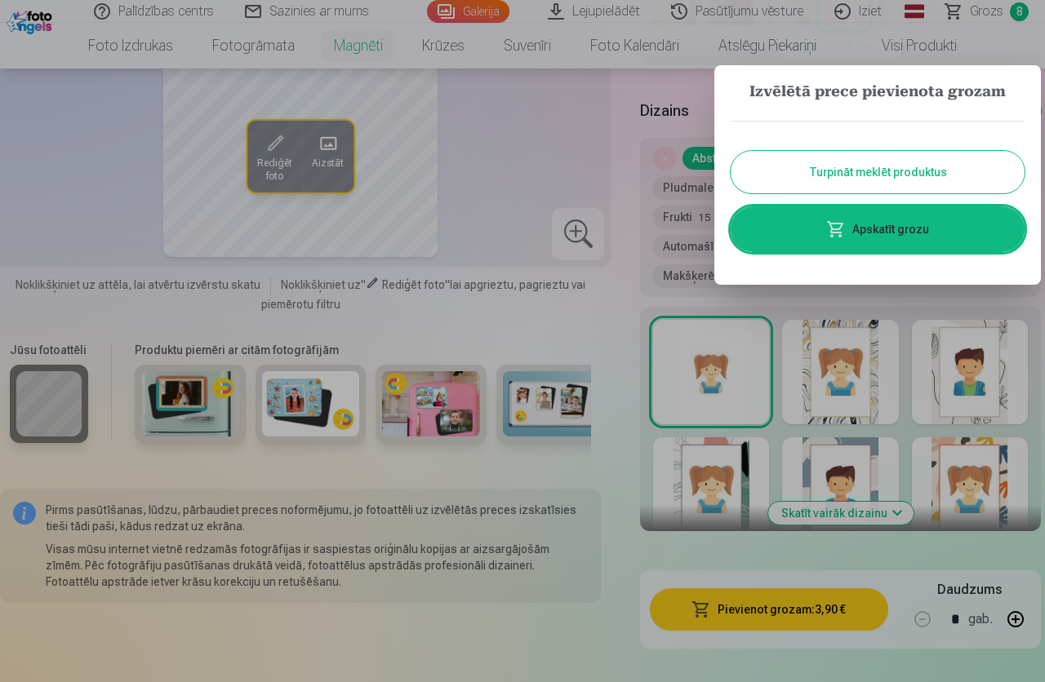
click at [887, 227] on link "Apskatīt grozu" at bounding box center [877, 229] width 294 height 46
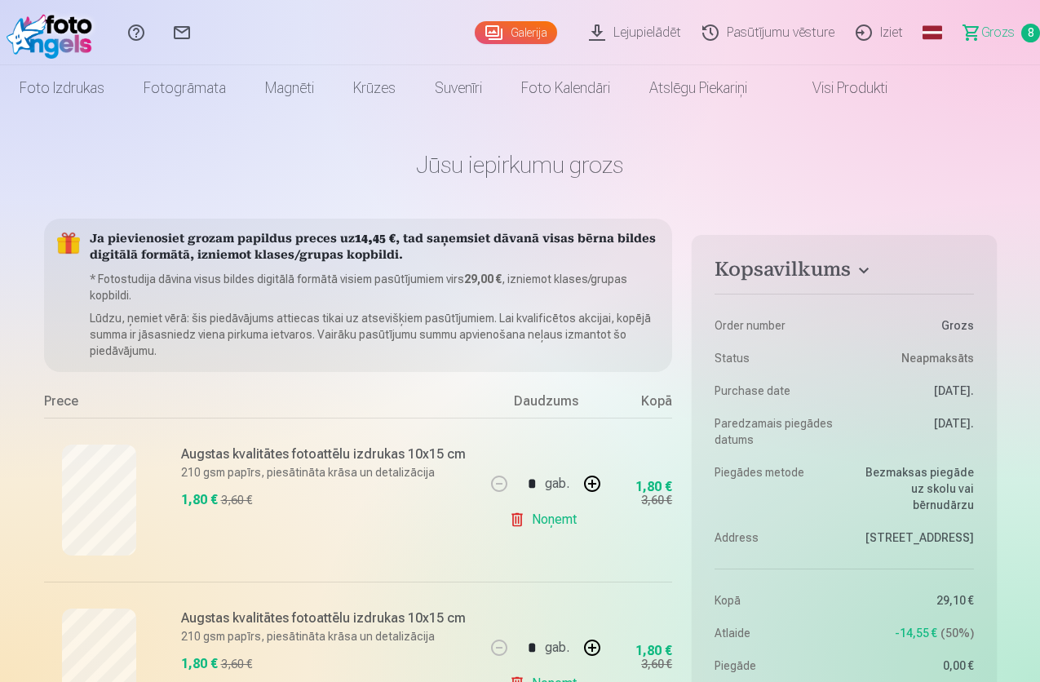
click at [475, 31] on link "Galerija" at bounding box center [516, 32] width 82 height 23
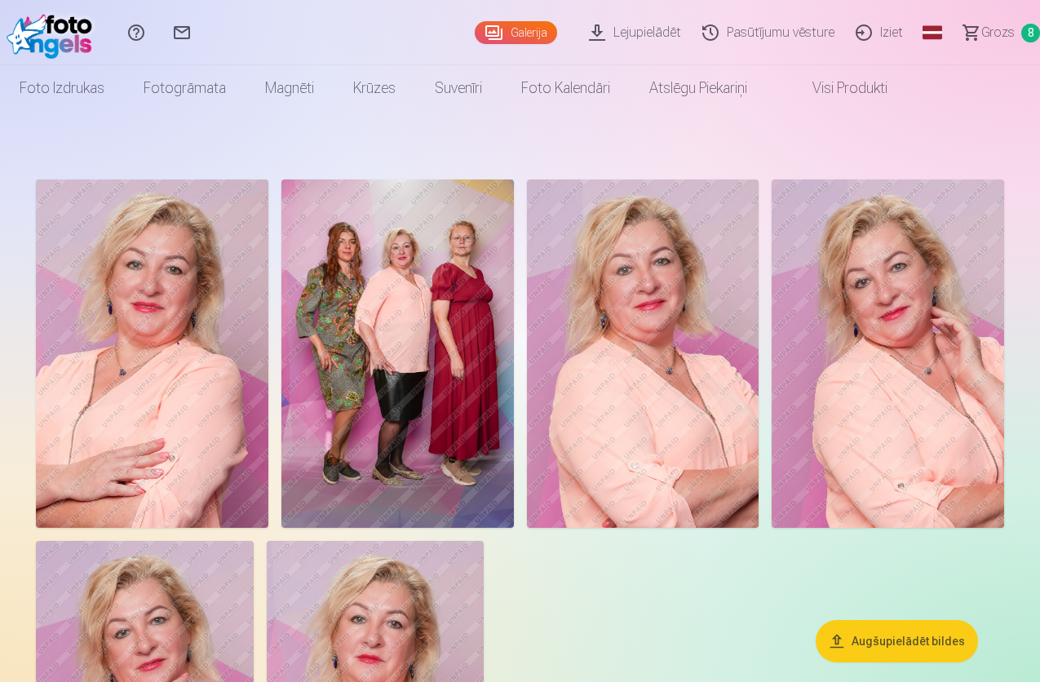
click at [1022, 35] on span "8" at bounding box center [1031, 33] width 19 height 19
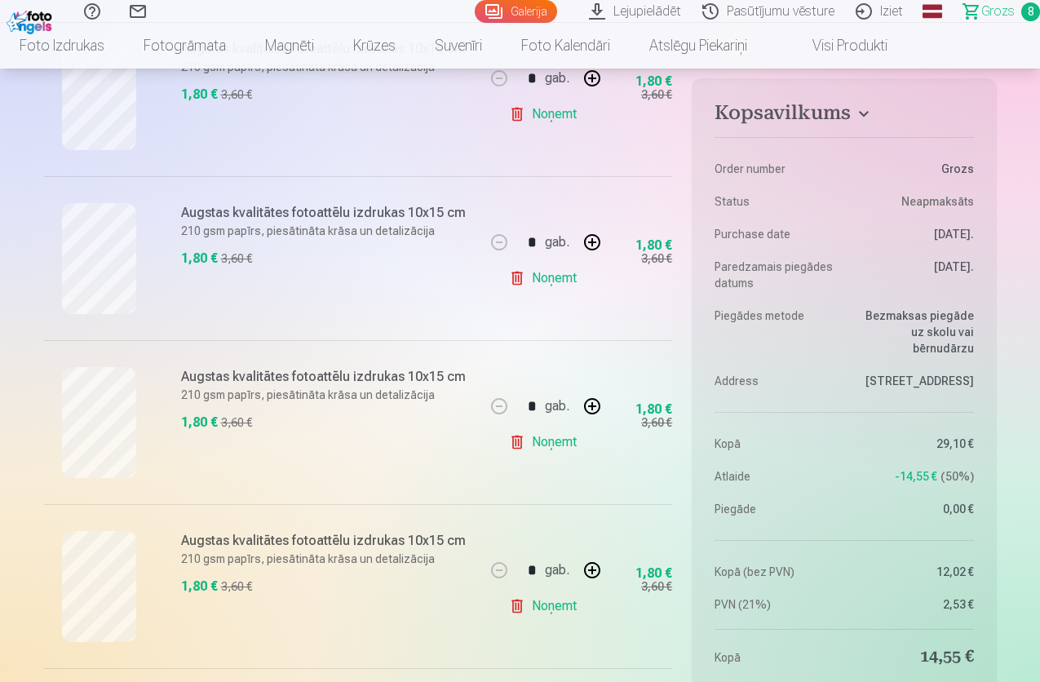
scroll to position [816, 0]
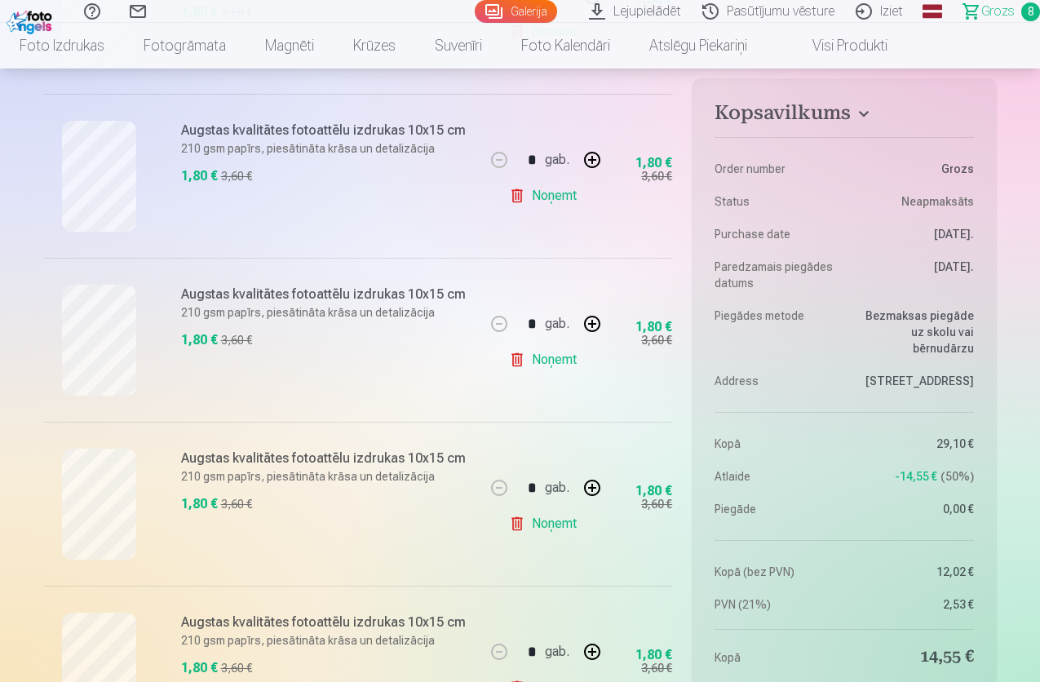
click at [519, 197] on link "Noņemt" at bounding box center [546, 196] width 74 height 33
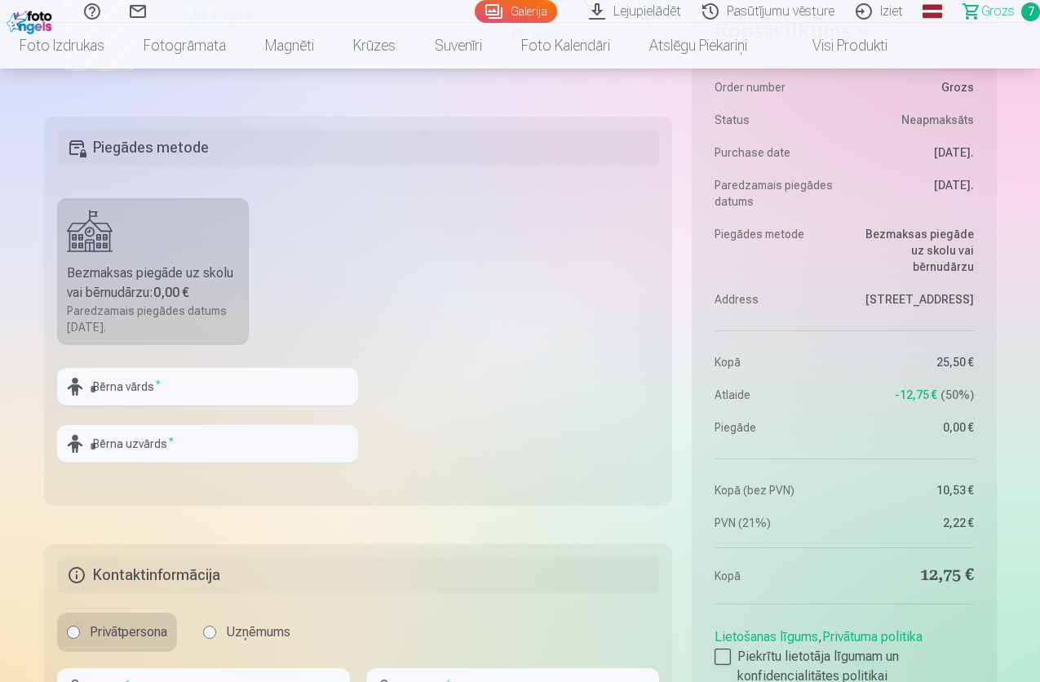
scroll to position [1714, 0]
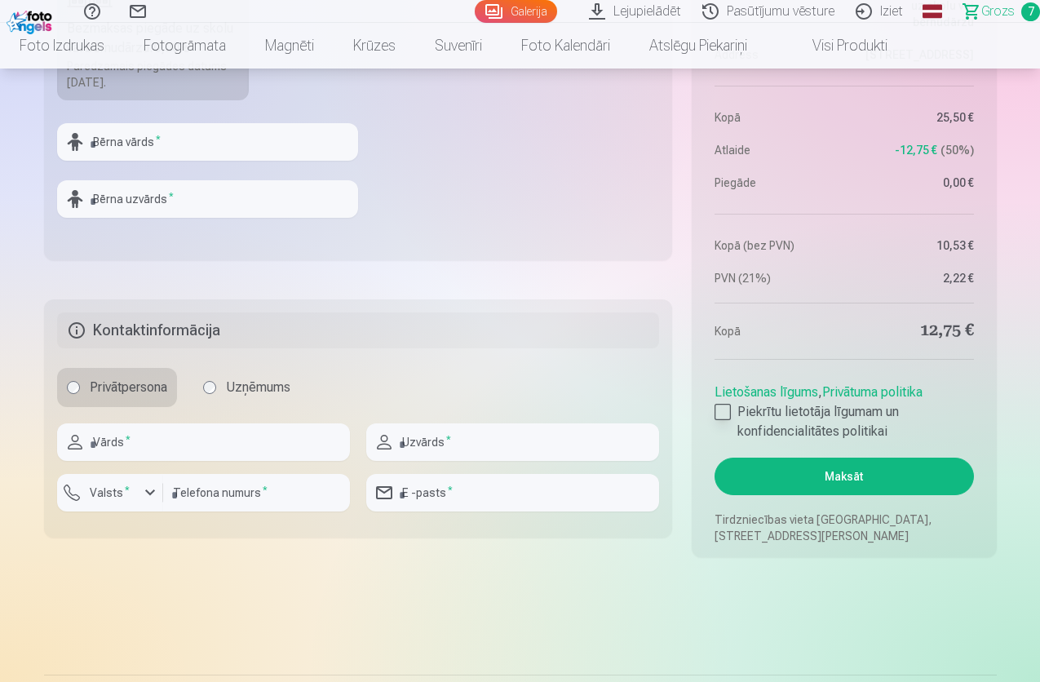
click at [722, 412] on div at bounding box center [723, 412] width 16 height 16
click at [142, 438] on input "text" at bounding box center [203, 443] width 293 height 38
type input "******"
type input "********"
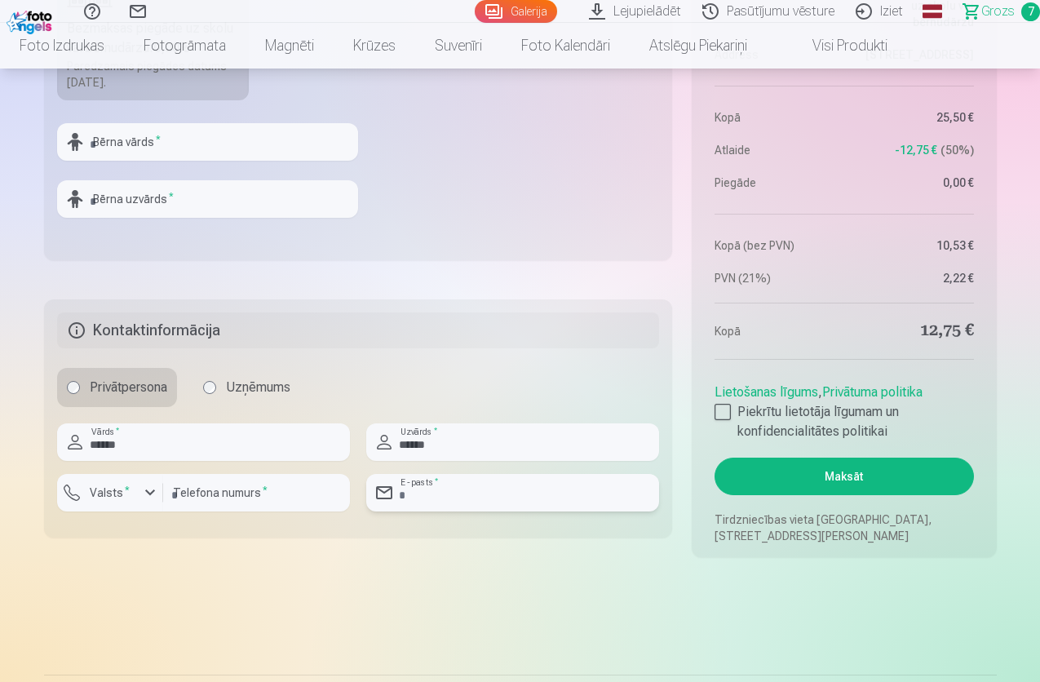
type input "**********"
click at [853, 479] on button "Maksāt" at bounding box center [844, 477] width 259 height 38
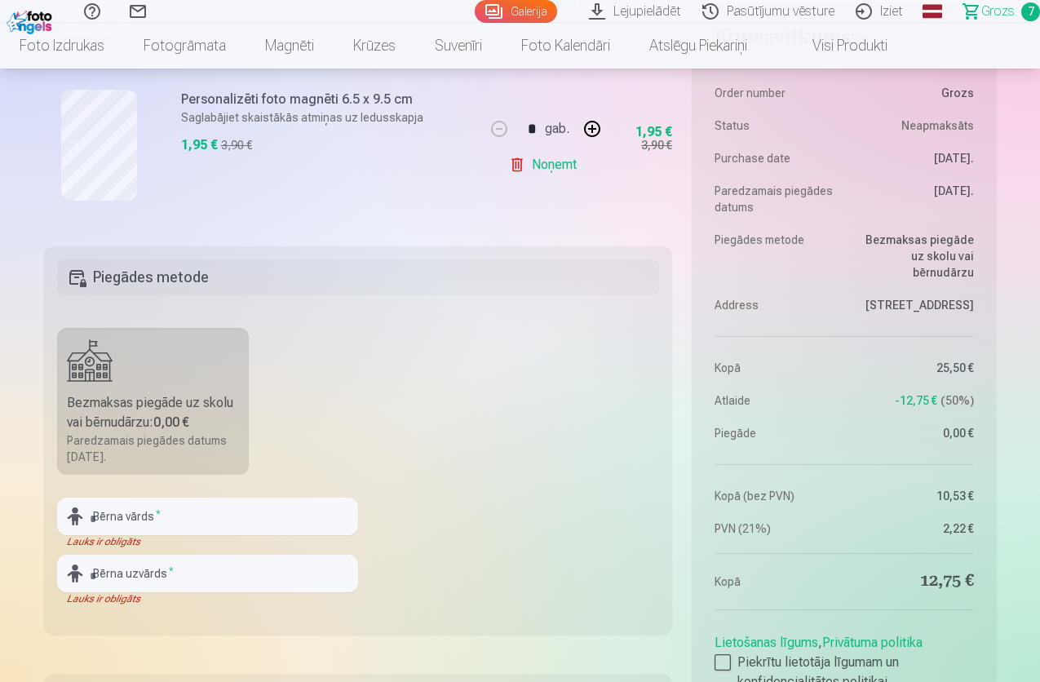
scroll to position [1469, 0]
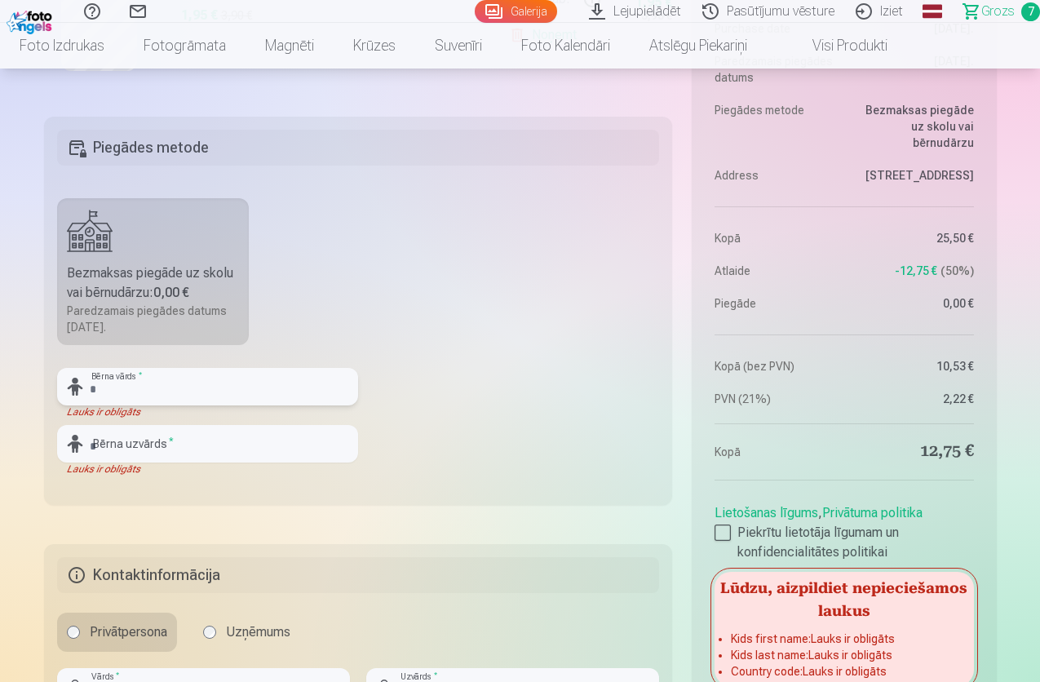
click at [122, 388] on input "text" at bounding box center [207, 387] width 301 height 38
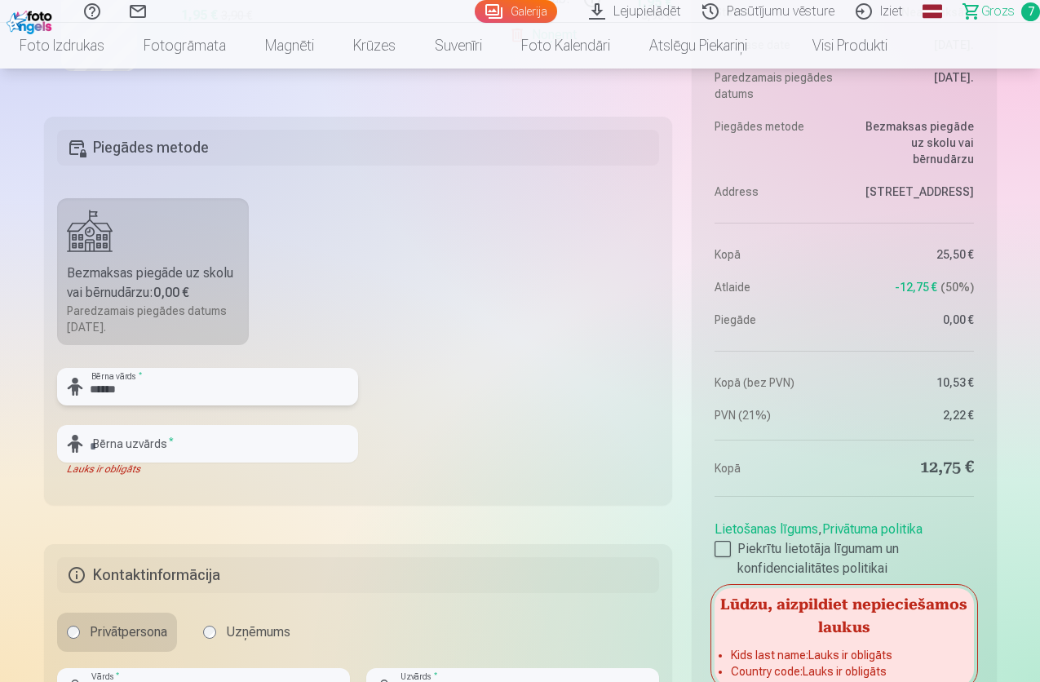
type input "******"
click at [118, 443] on input "text" at bounding box center [207, 444] width 301 height 38
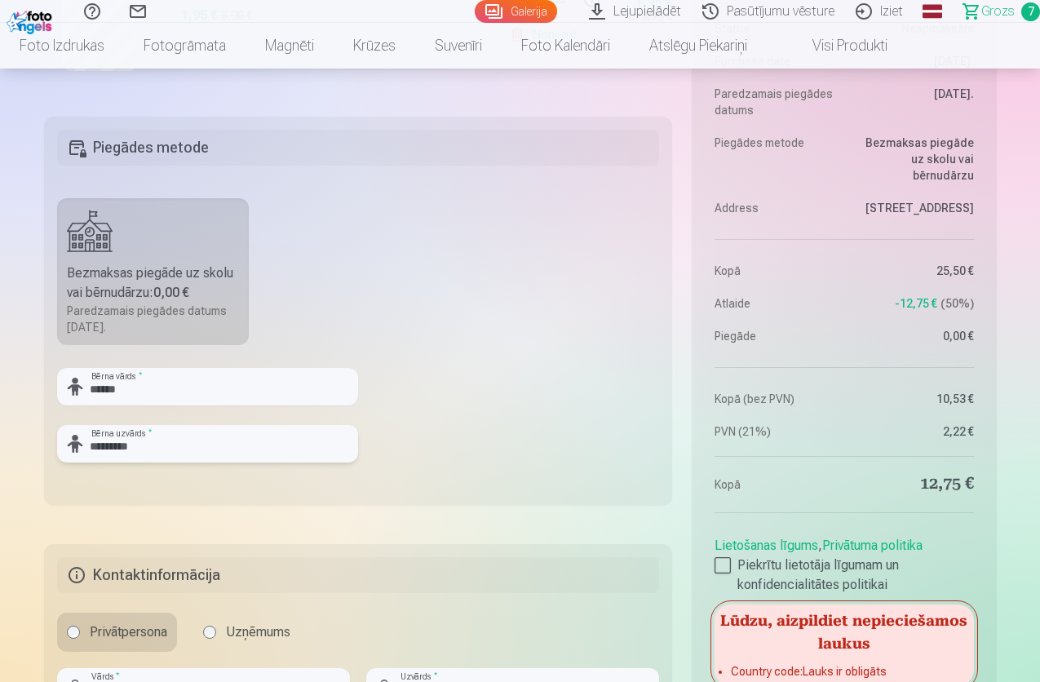
scroll to position [1632, 0]
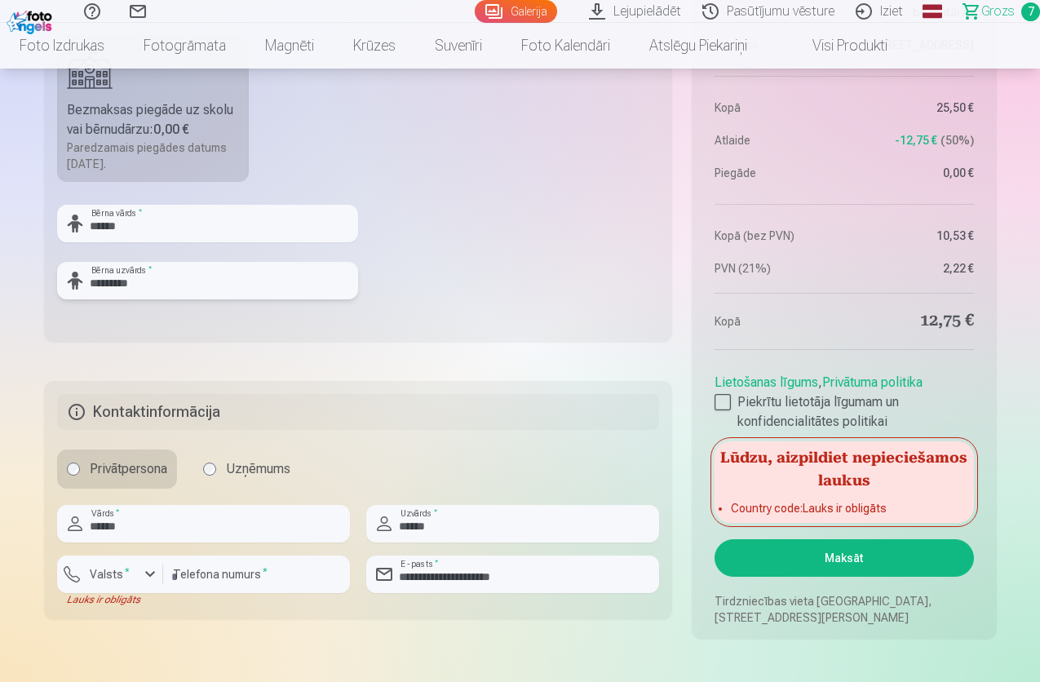
type input "*********"
click at [148, 575] on div "button" at bounding box center [150, 575] width 20 height 20
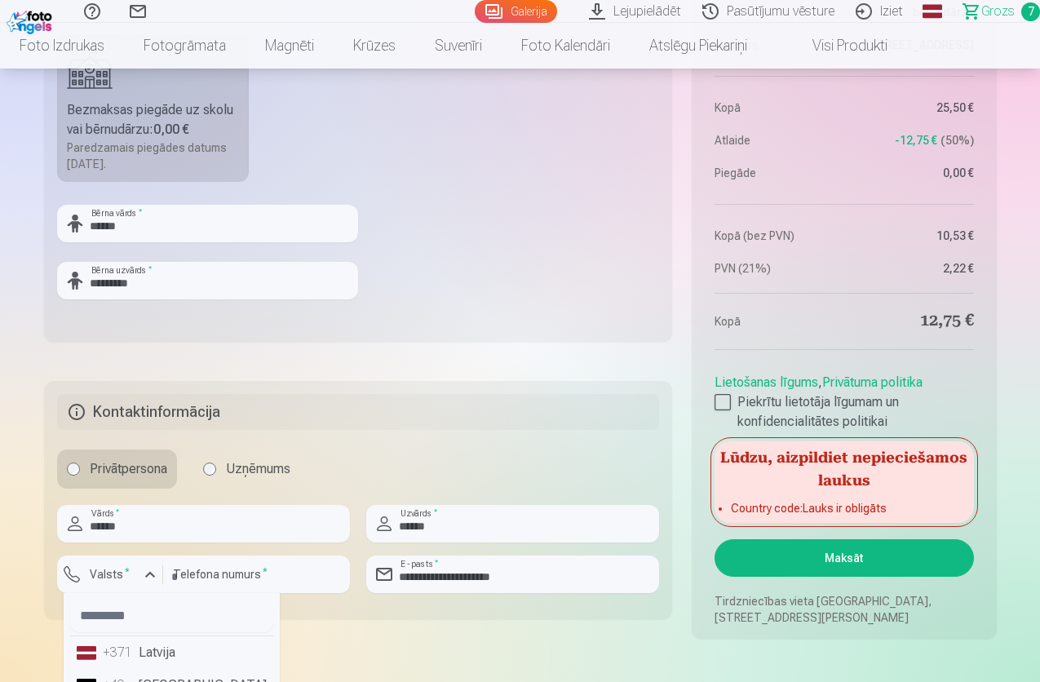
click at [145, 654] on li "+371 Latvija" at bounding box center [171, 653] width 203 height 33
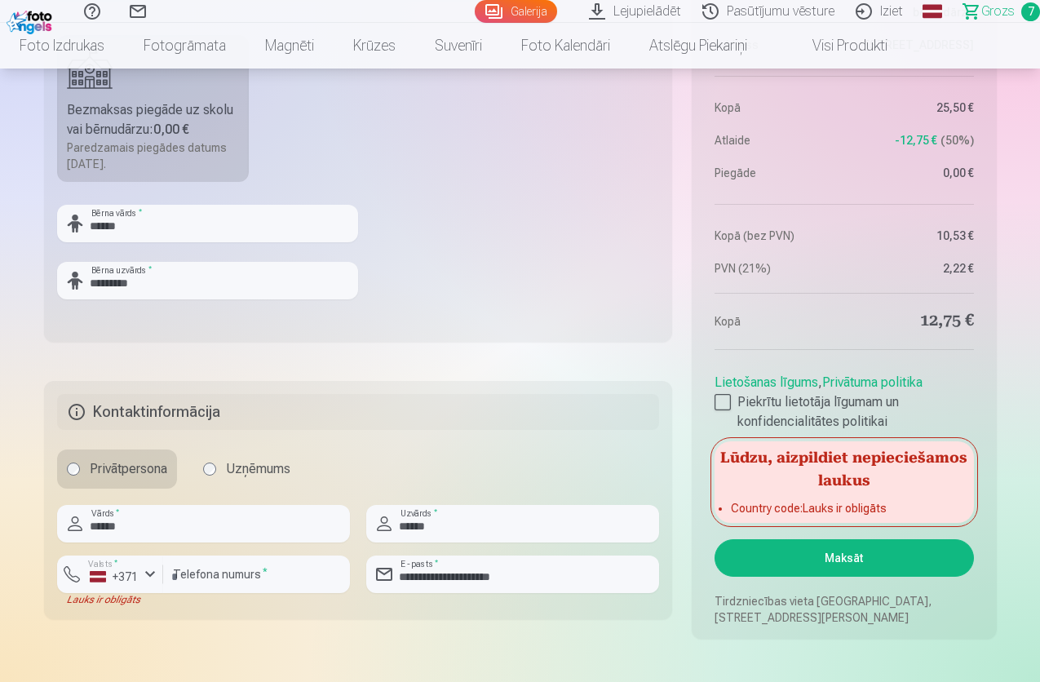
click at [846, 558] on button "Maksāt" at bounding box center [844, 558] width 259 height 38
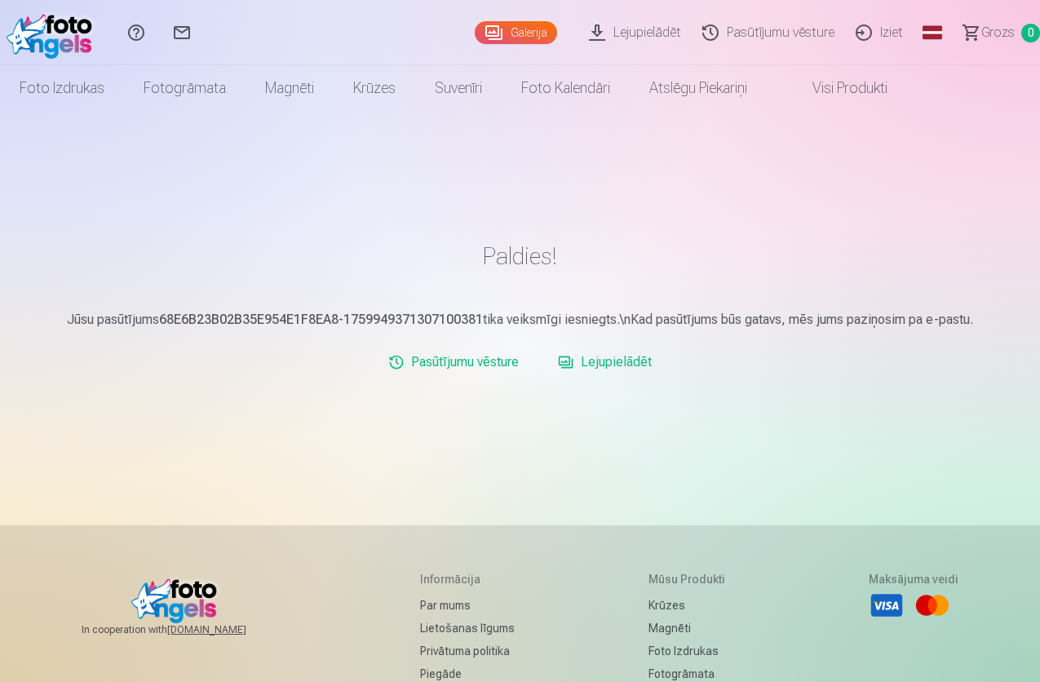
click at [591, 31] on link "Lejupielādēt" at bounding box center [637, 32] width 113 height 65
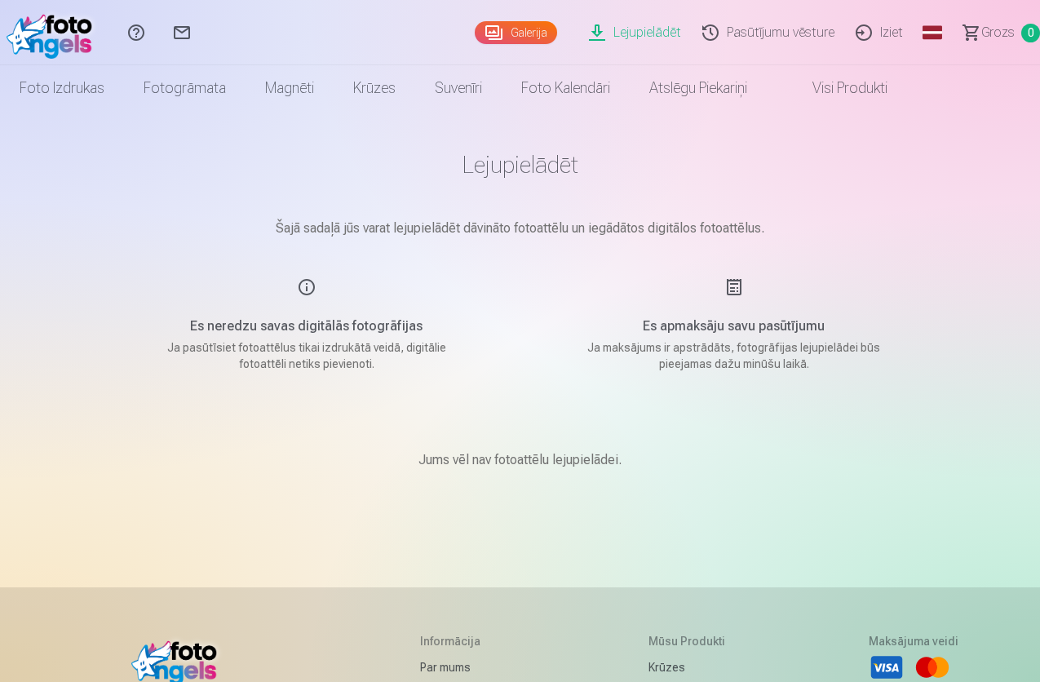
click at [735, 290] on div "Es apmaksāju savu pasūtījumu Ja maksājums ir apstrādāts, fotogrāfijas lejupielā…" at bounding box center [734, 324] width 388 height 95
click at [731, 289] on div "Es apmaksāju savu pasūtījumu Ja maksājums ir apstrādāts, fotogrāfijas lejupielā…" at bounding box center [734, 324] width 388 height 95
click at [907, 89] on link "Visi produkti" at bounding box center [837, 88] width 140 height 46
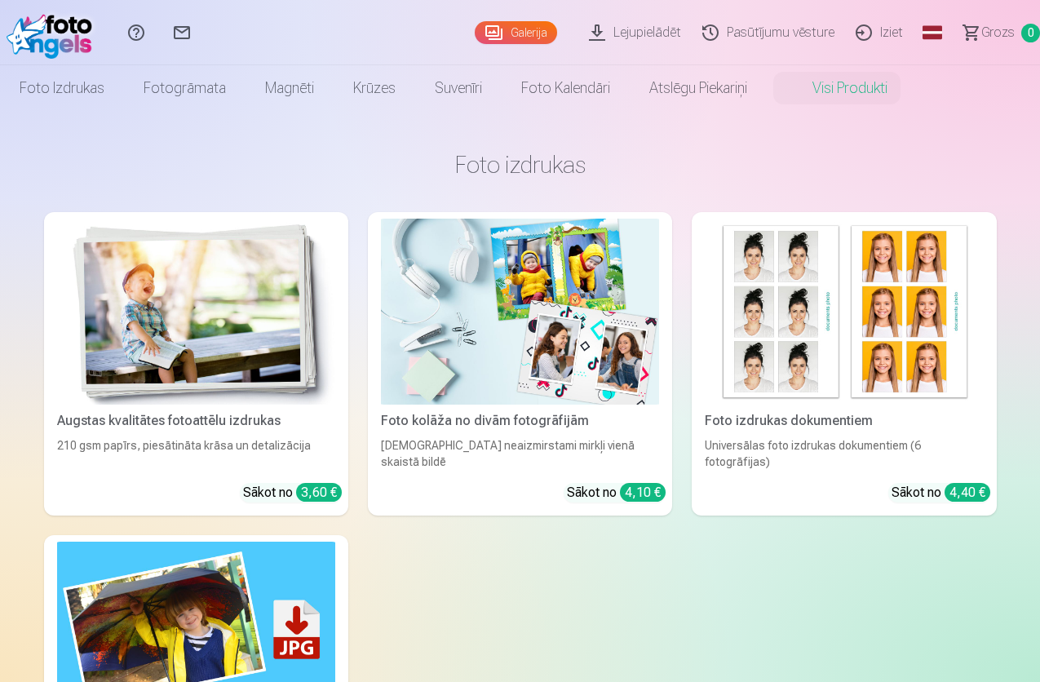
click at [475, 33] on link "Galerija" at bounding box center [516, 32] width 82 height 23
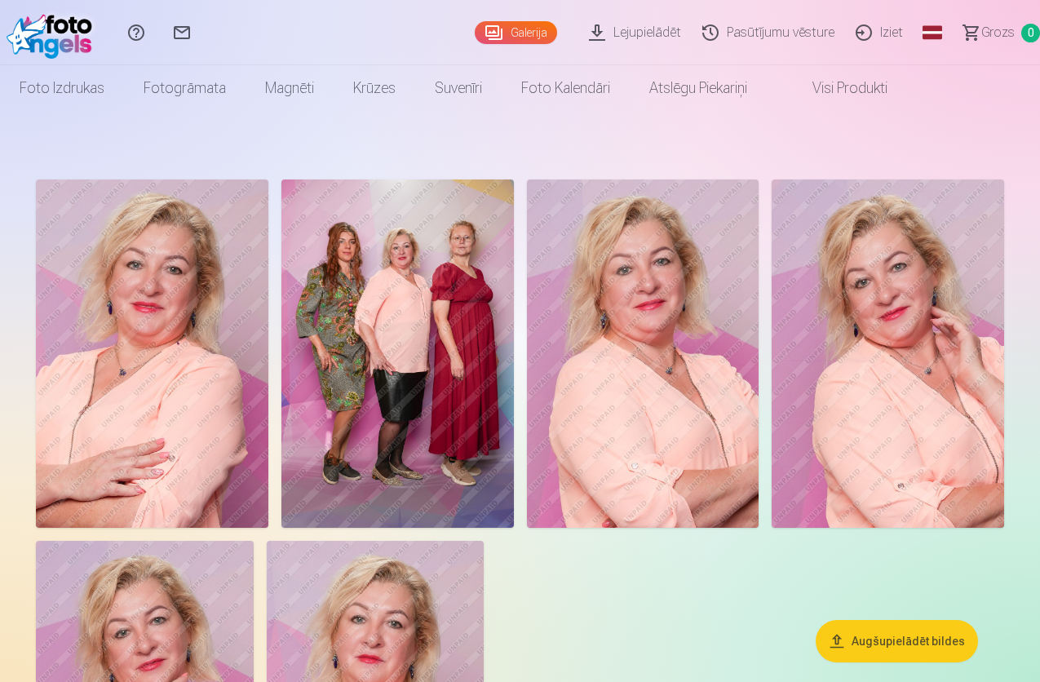
click at [594, 32] on link "Lejupielādēt" at bounding box center [637, 32] width 113 height 65
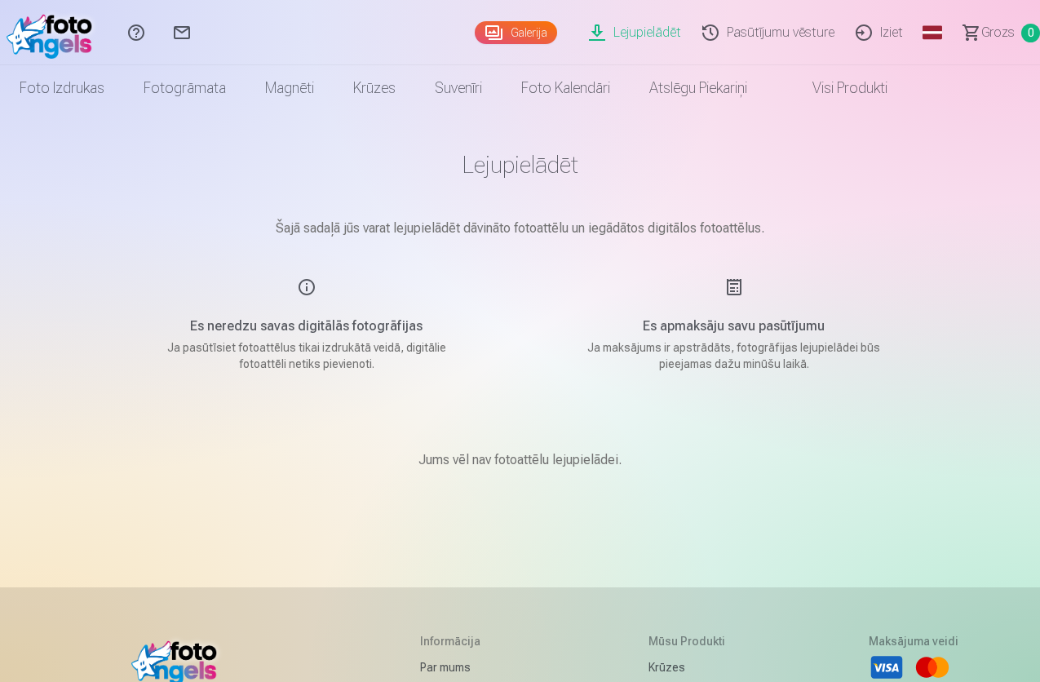
click at [739, 287] on div "Es apmaksāju savu pasūtījumu Ja maksājums ir apstrādāts, fotogrāfijas lejupielā…" at bounding box center [734, 324] width 388 height 95
click at [521, 166] on h1 "Lejupielādēt" at bounding box center [521, 164] width 816 height 29
click at [903, 90] on link "Visi produkti" at bounding box center [837, 88] width 140 height 46
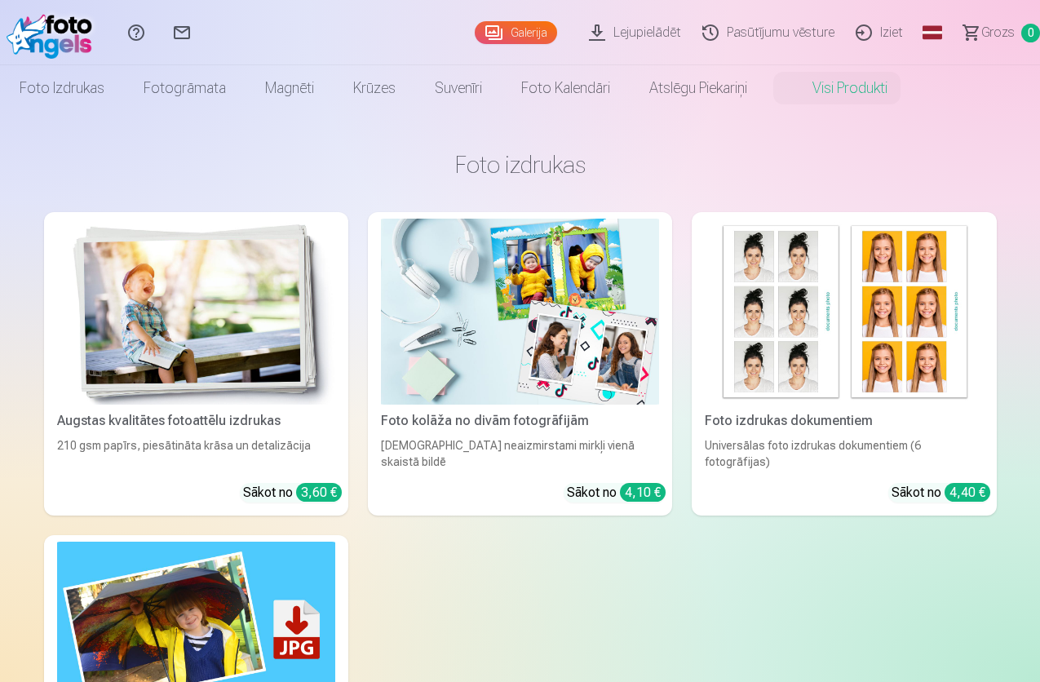
click at [581, 34] on link "Lejupielādēt" at bounding box center [637, 32] width 113 height 65
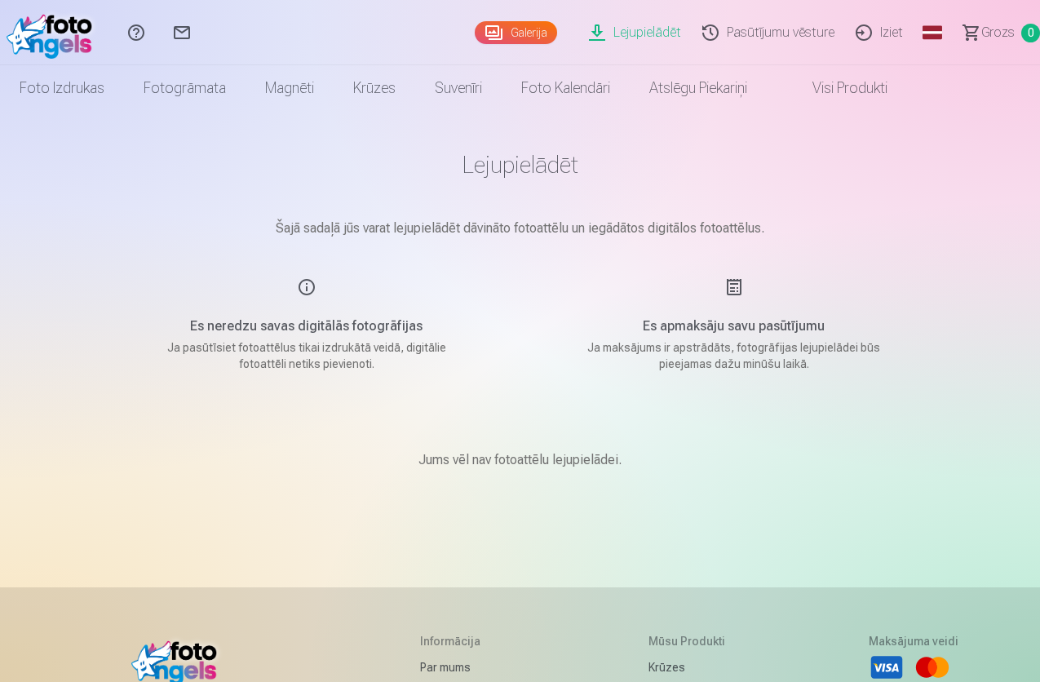
click at [736, 290] on div "Es apmaksāju savu pasūtījumu Ja maksājums ir apstrādāts, fotogrāfijas lejupielā…" at bounding box center [734, 324] width 388 height 95
click at [307, 290] on div "Es neredzu savas digitālās fotogrāfijas Ja pasūtīsiet fotoattēlus tikai izdrukā…" at bounding box center [307, 324] width 388 height 95
click at [753, 33] on link "Pasūtījumu vēsture" at bounding box center [770, 32] width 153 height 65
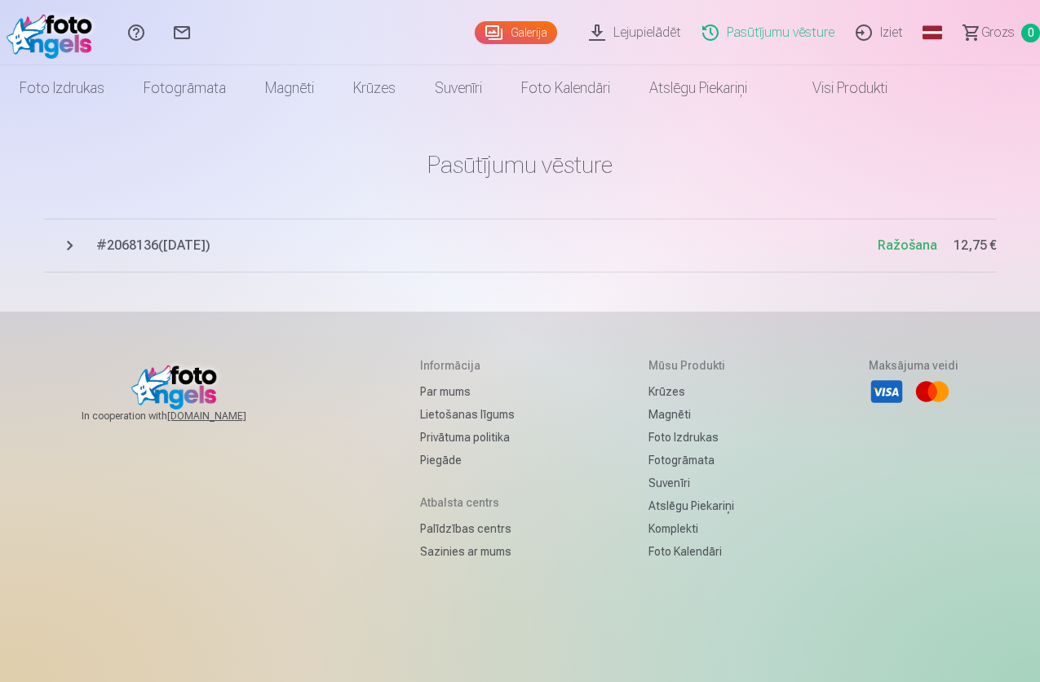
click at [475, 32] on link "Galerija" at bounding box center [516, 32] width 82 height 23
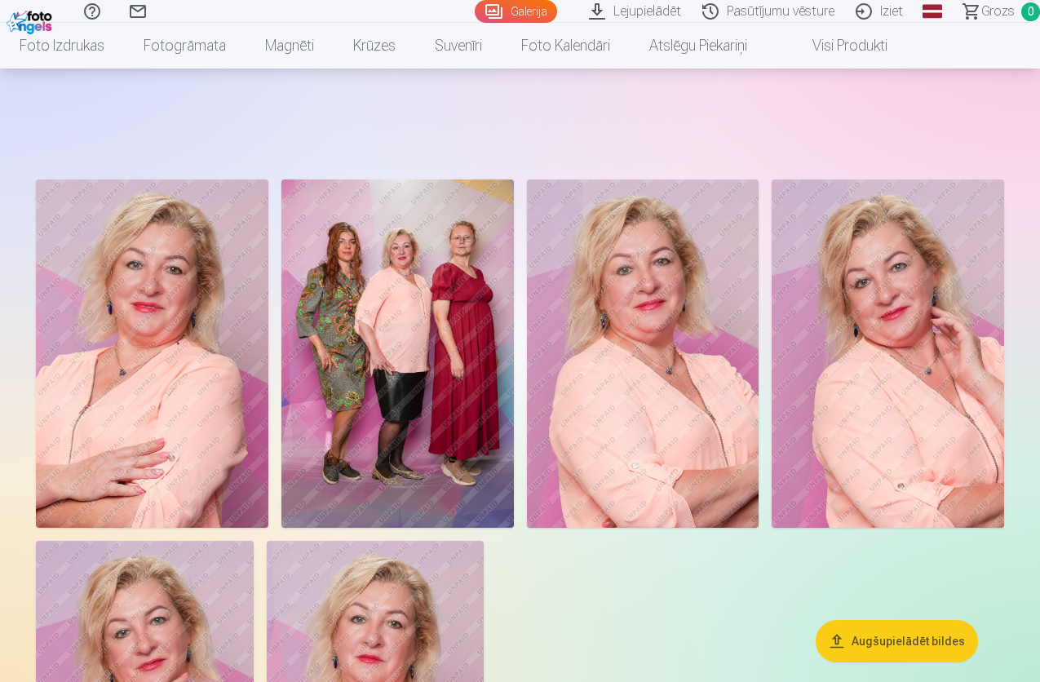
scroll to position [326, 0]
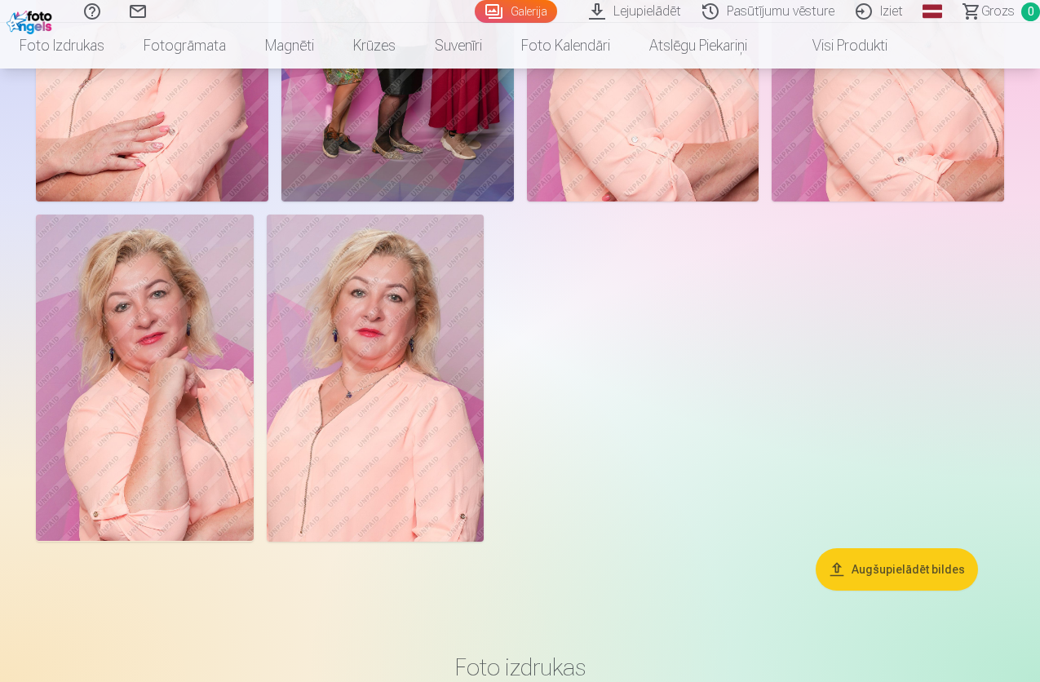
click at [903, 591] on button "Augšupielādēt bildes" at bounding box center [897, 569] width 162 height 42
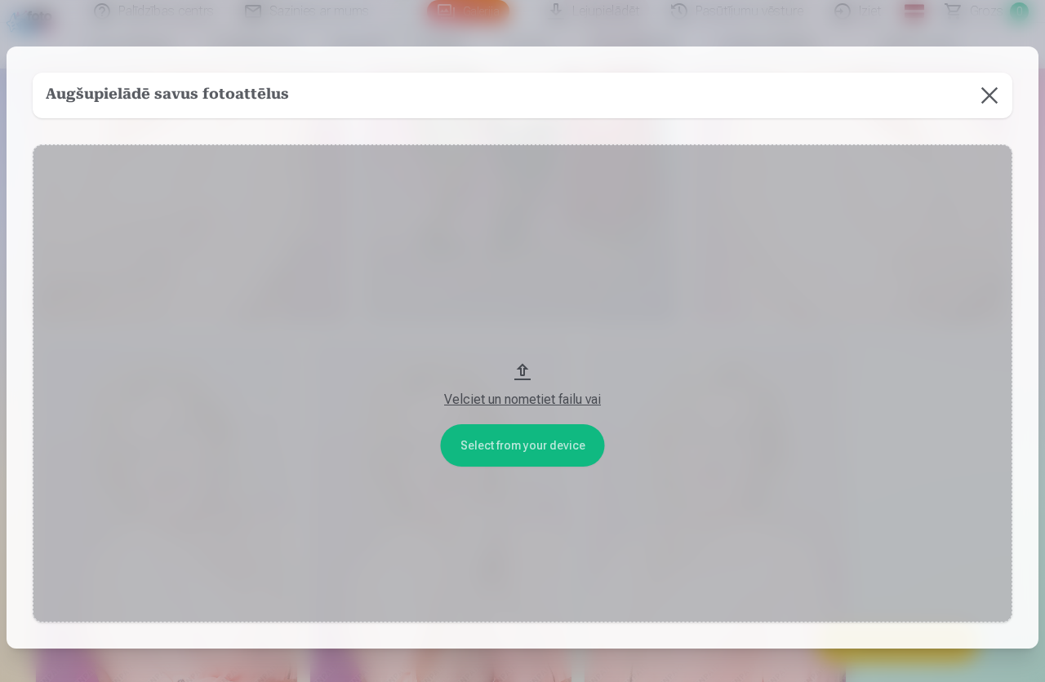
click at [985, 91] on button at bounding box center [989, 96] width 46 height 46
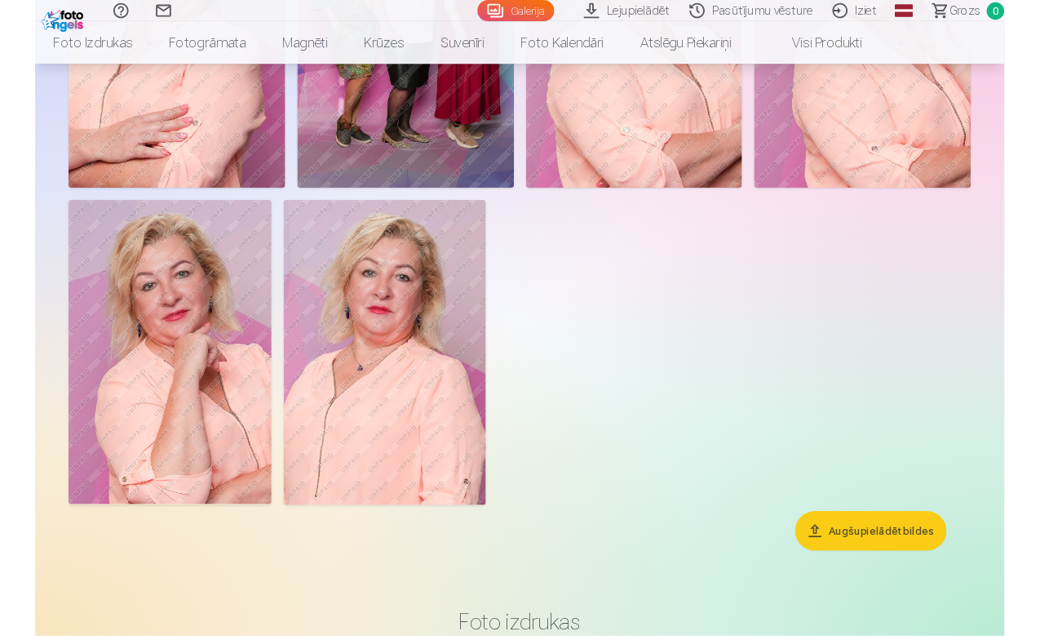
scroll to position [0, 0]
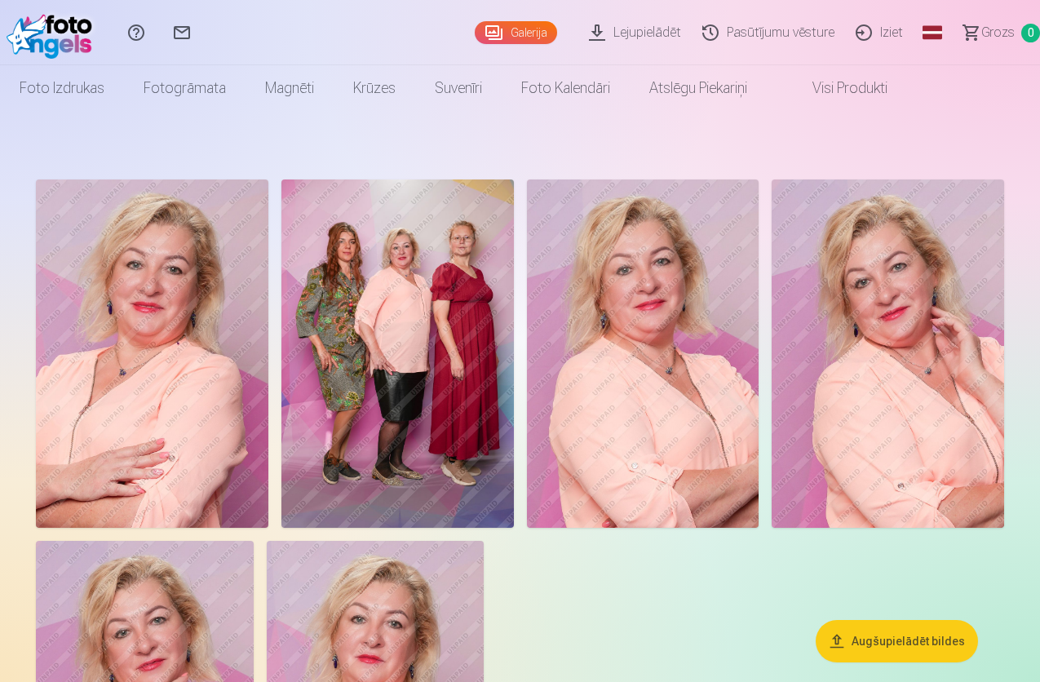
click at [581, 35] on link "Lejupielādēt" at bounding box center [637, 32] width 113 height 65
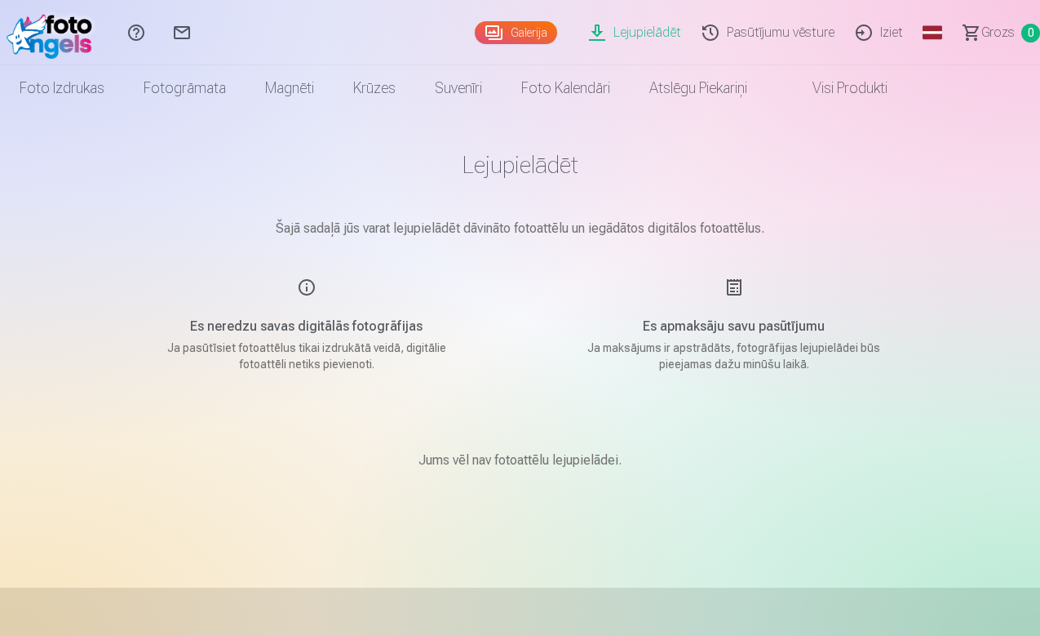
click at [475, 22] on link "Galerija" at bounding box center [516, 32] width 82 height 23
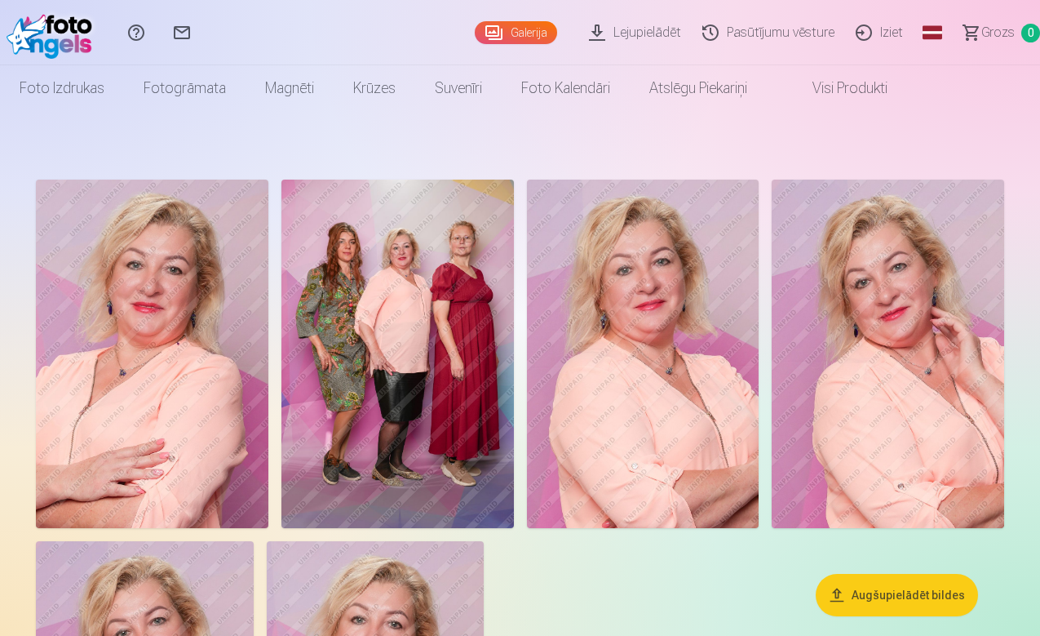
click at [611, 33] on link "Lejupielādēt" at bounding box center [637, 32] width 113 height 65
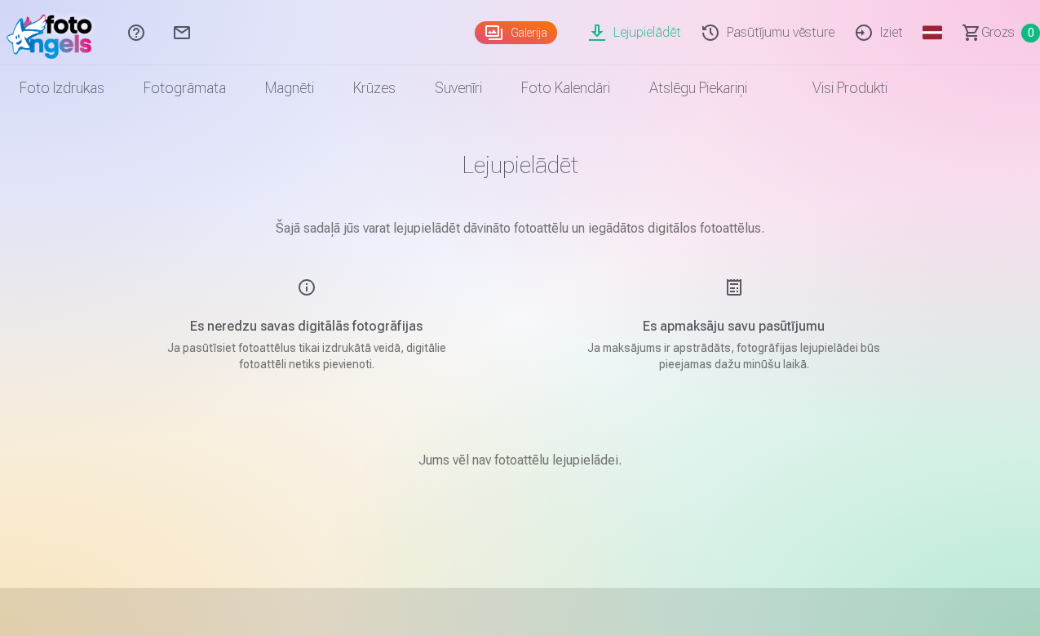
click at [734, 290] on div "Es apmaksāju savu pasūtījumu Ja maksājums ir apstrādāts, fotogrāfijas lejupielā…" at bounding box center [734, 324] width 388 height 95
click at [734, 350] on p "Ja maksājums ir apstrādāts, fotogrāfijas lejupielādei būs pieejamas dažu minūšu…" at bounding box center [734, 355] width 310 height 33
click at [508, 166] on h1 "Lejupielādēt" at bounding box center [521, 164] width 816 height 29
click at [306, 293] on div "Es neredzu savas digitālās fotogrāfijas Ja pasūtīsiet fotoattēlus tikai izdrukā…" at bounding box center [307, 324] width 388 height 95
click at [299, 329] on h5 "Es neredzu savas digitālās fotogrāfijas" at bounding box center [307, 327] width 310 height 20
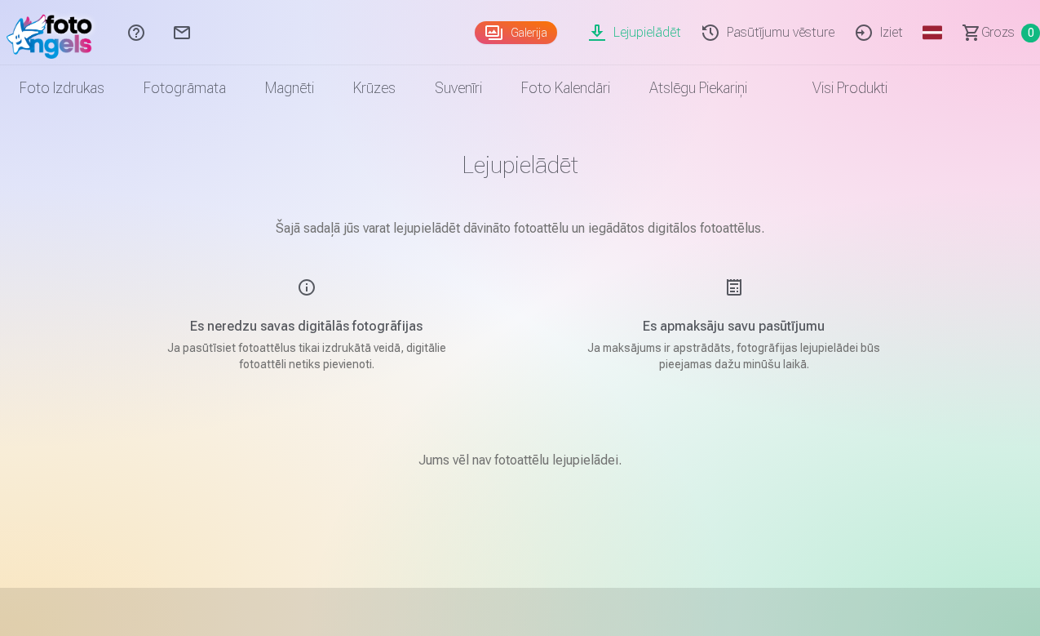
click at [294, 370] on p "Ja pasūtīsiet fotoattēlus tikai izdrukātā veidā, digitālie fotoattēli netiks pi…" at bounding box center [307, 355] width 310 height 33
click at [743, 322] on h5 "Es apmaksāju savu pasūtījumu" at bounding box center [734, 327] width 310 height 20
click at [730, 361] on p "Ja maksājums ir apstrādāts, fotogrāfijas lejupielādei būs pieejamas dažu minūšu…" at bounding box center [734, 355] width 310 height 33
drag, startPoint x: 730, startPoint y: 361, endPoint x: 721, endPoint y: 364, distance: 8.8
click at [728, 362] on p "Ja maksājums ir apstrādāts, fotogrāfijas lejupielādei būs pieejamas dažu minūšu…" at bounding box center [734, 355] width 310 height 33
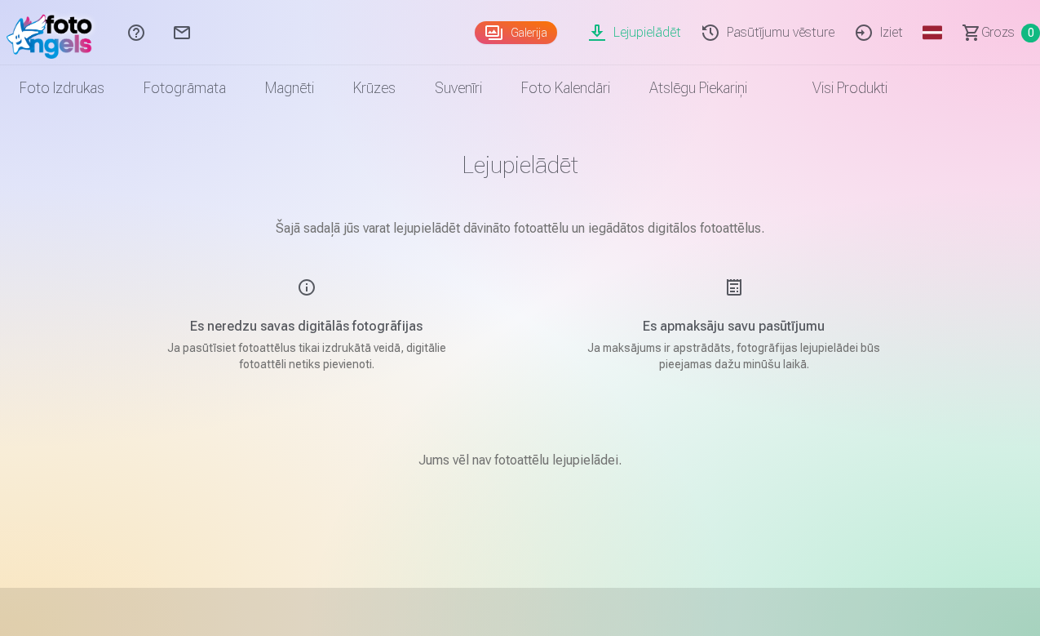
click at [695, 383] on main "Lejupielādēt Šajā sadaļā jūs varat lejupielādēt dāvināto fotoattēlu un iegādāto…" at bounding box center [521, 329] width 816 height 437
click at [848, 27] on link "Iziet" at bounding box center [882, 32] width 69 height 65
